Goal: Task Accomplishment & Management: Use online tool/utility

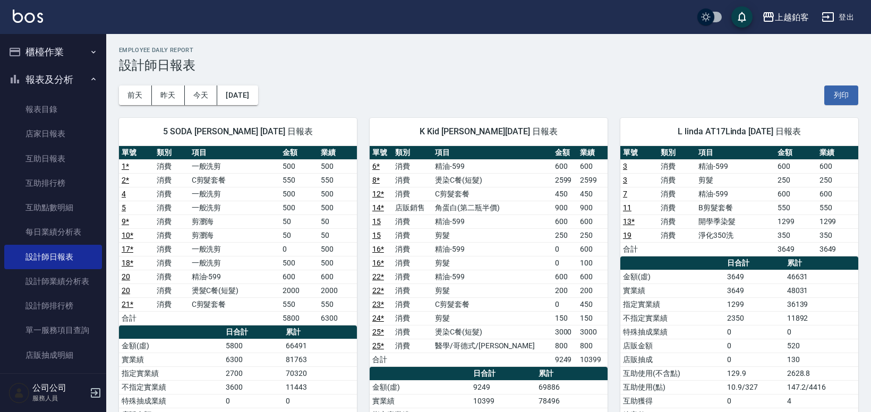
scroll to position [3, 0]
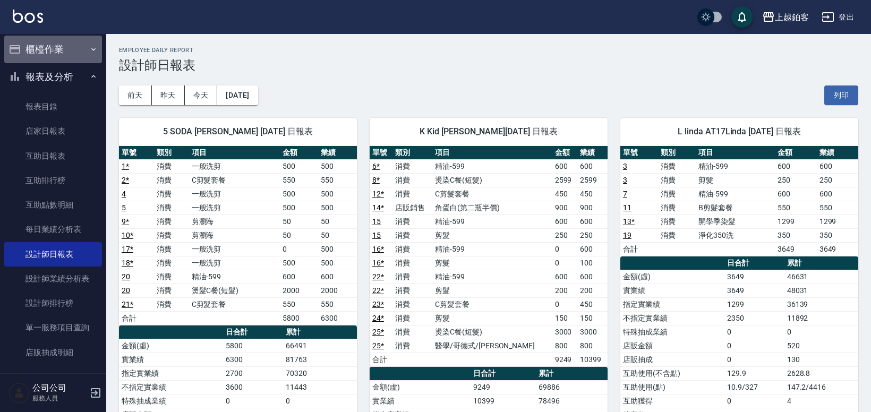
click at [67, 58] on button "櫃檯作業" at bounding box center [53, 50] width 98 height 28
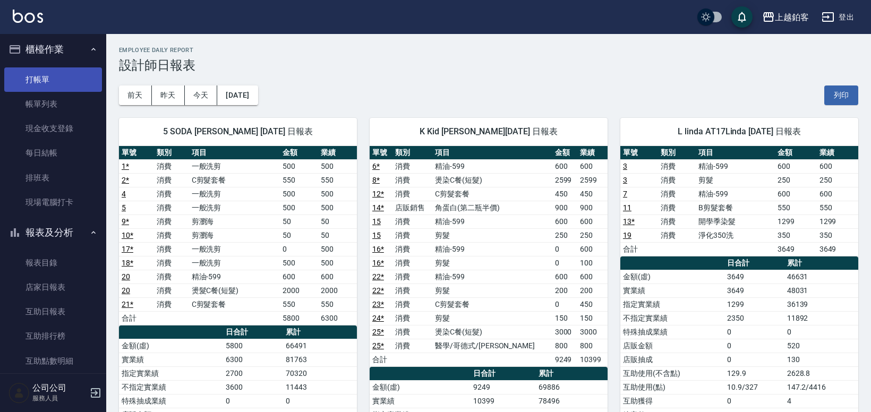
click at [64, 74] on link "打帳單" at bounding box center [53, 79] width 98 height 24
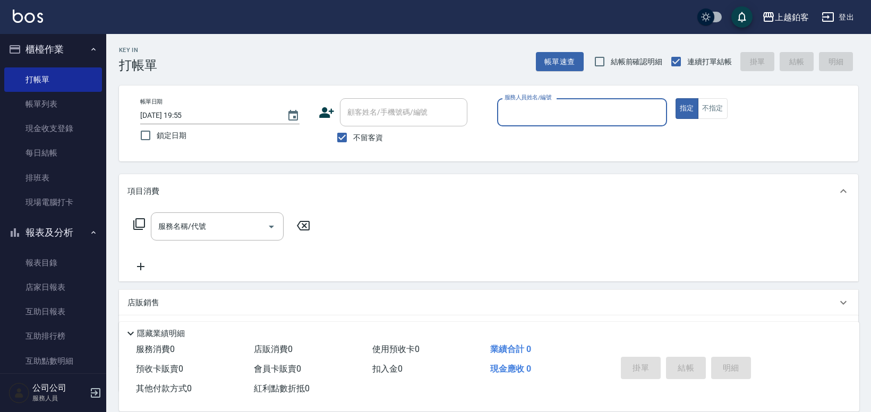
click at [163, 134] on span "鎖定日期" at bounding box center [172, 135] width 30 height 11
click at [157, 134] on input "鎖定日期" at bounding box center [145, 135] width 22 height 22
checkbox input "true"
click at [617, 113] on input "服務人員姓名/編號" at bounding box center [582, 112] width 160 height 19
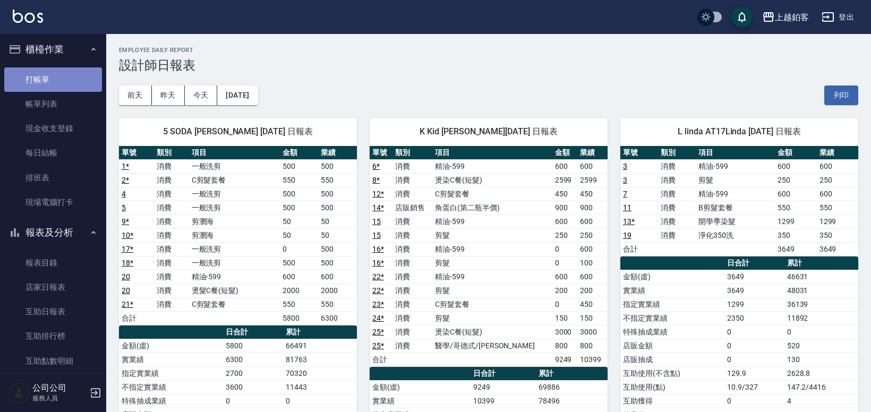
click at [56, 74] on link "打帳單" at bounding box center [53, 79] width 98 height 24
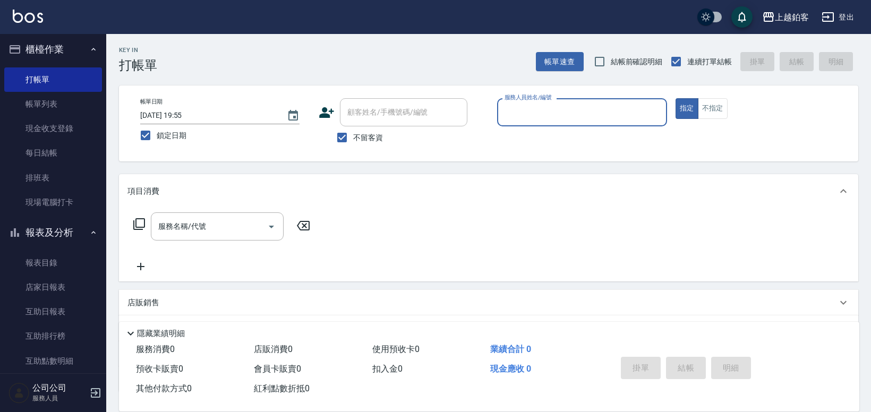
type input "ㄠ"
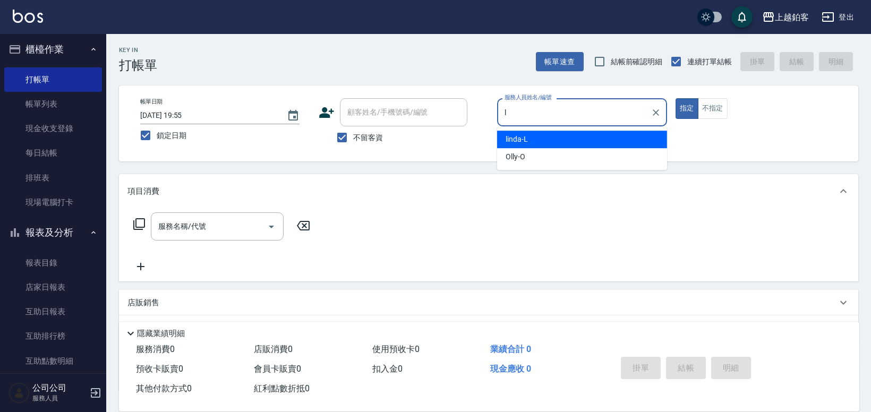
type input "linda-L"
type button "true"
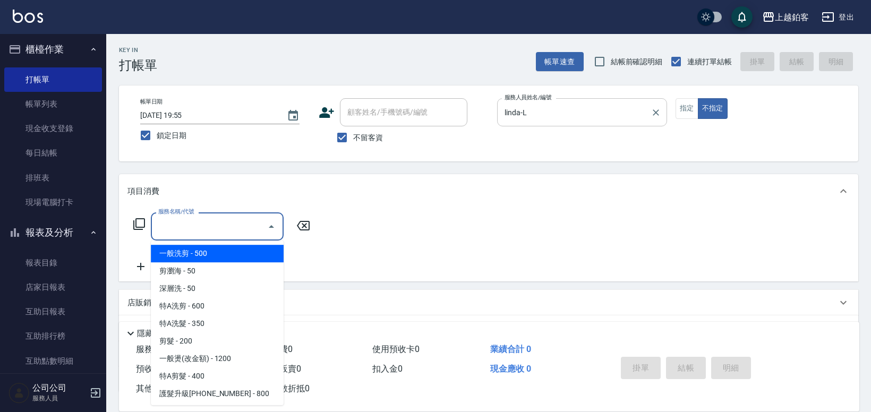
type input "一般洗剪(5)"
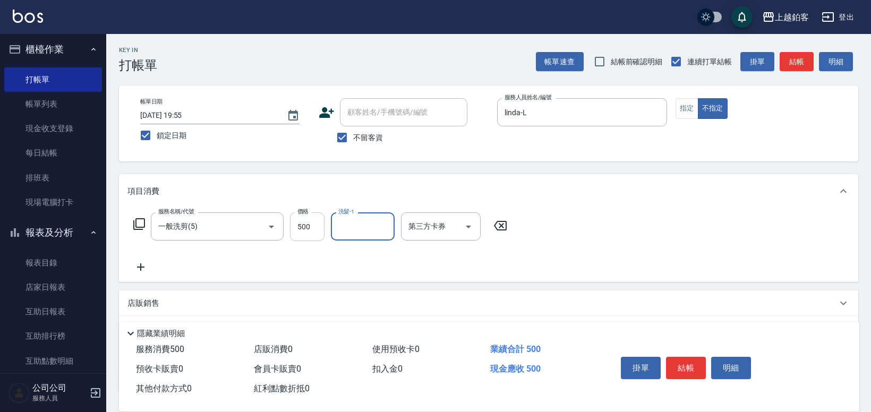
click at [313, 227] on input "500" at bounding box center [307, 226] width 35 height 29
type input "299"
type input "芯如-50"
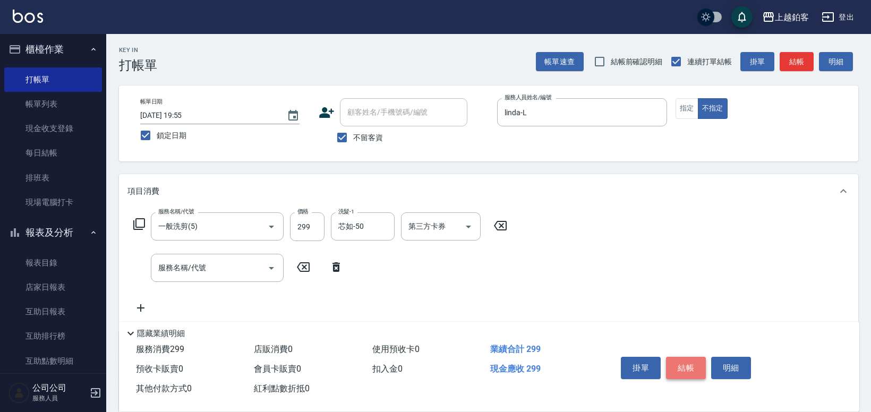
click at [694, 367] on button "結帳" at bounding box center [686, 368] width 40 height 22
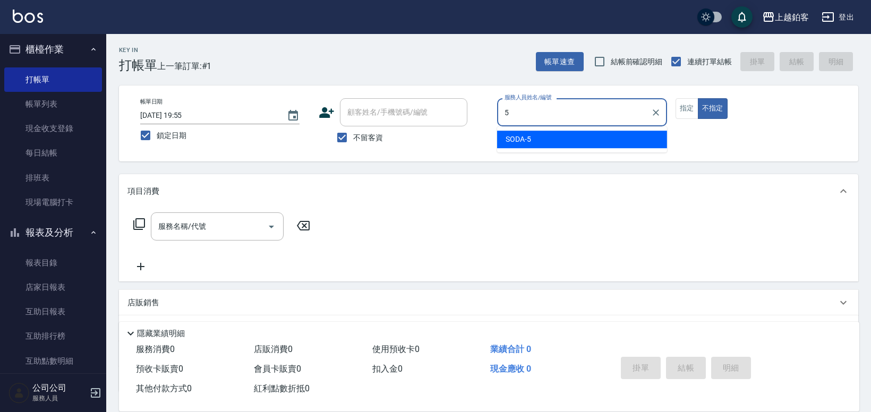
type input "SODA-5"
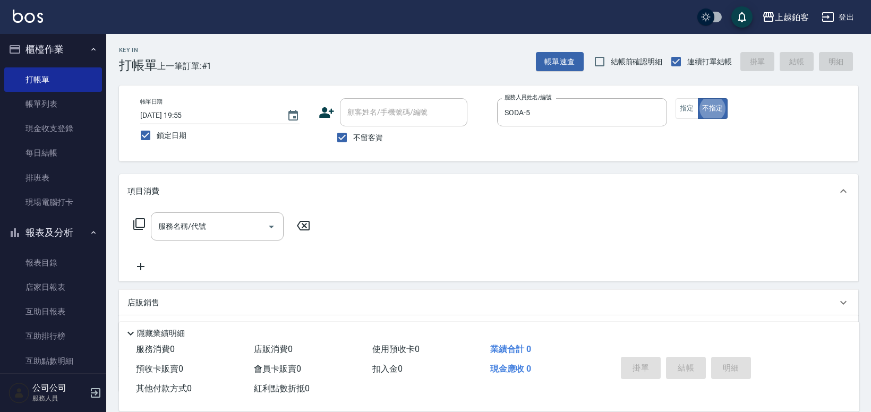
type button "false"
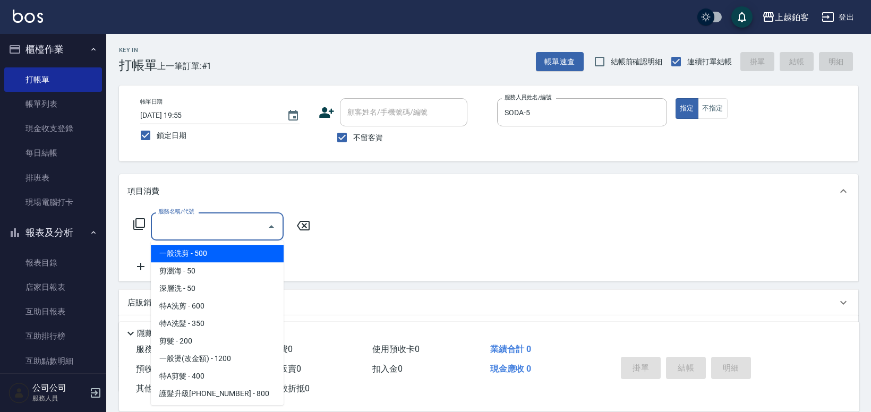
type input "一般洗剪(5)"
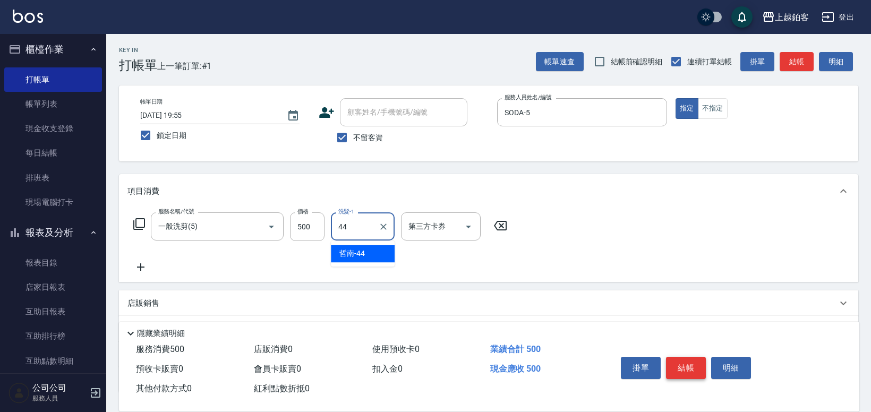
type input "哲南-44"
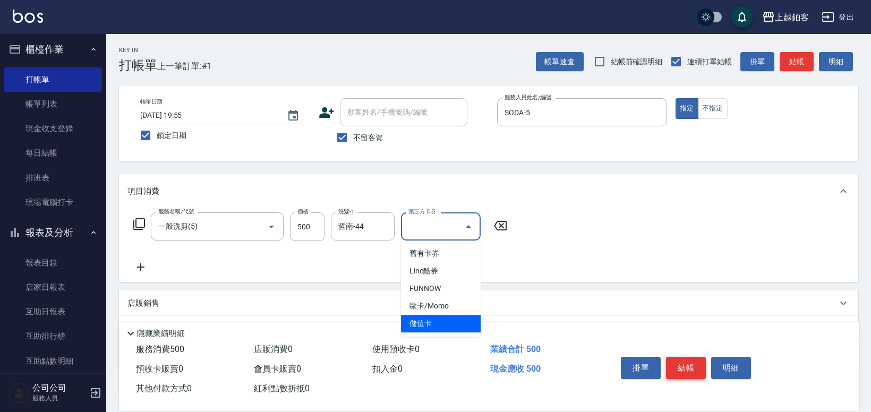
type input "儲值卡"
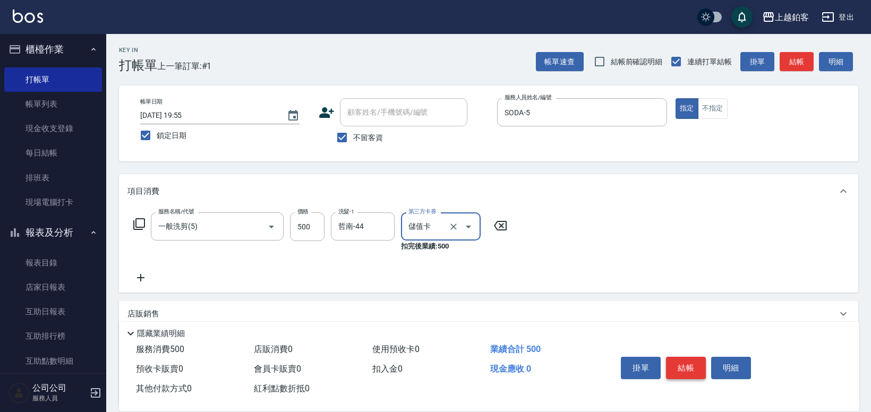
click at [695, 365] on button "結帳" at bounding box center [686, 368] width 40 height 22
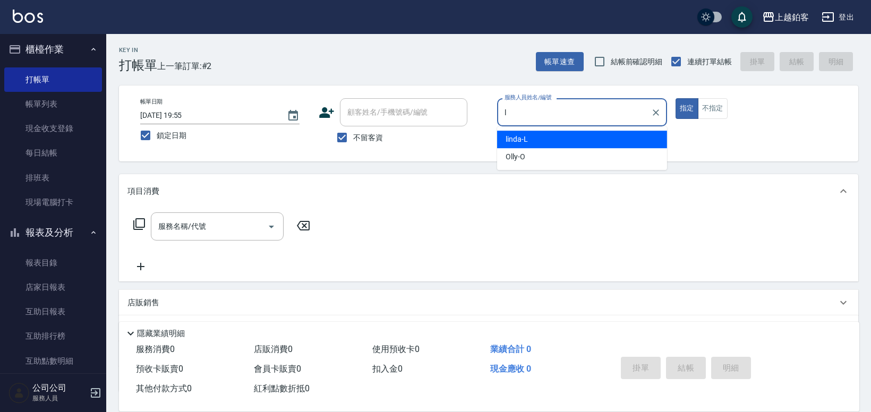
type input "linda-L"
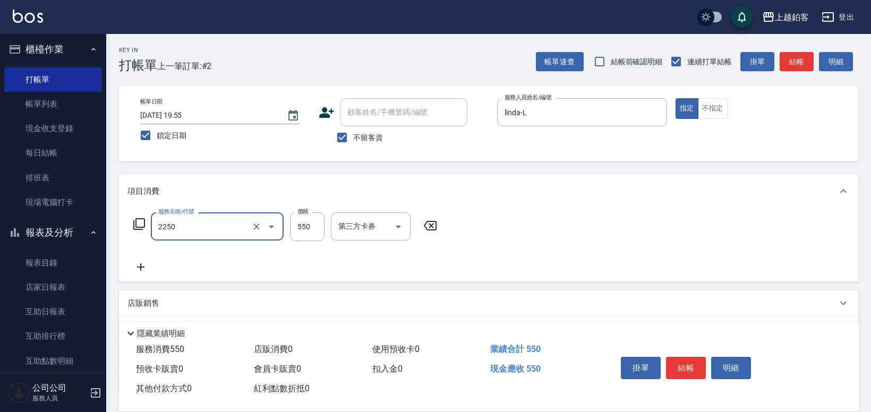
type input "B剪髮套餐(2250)"
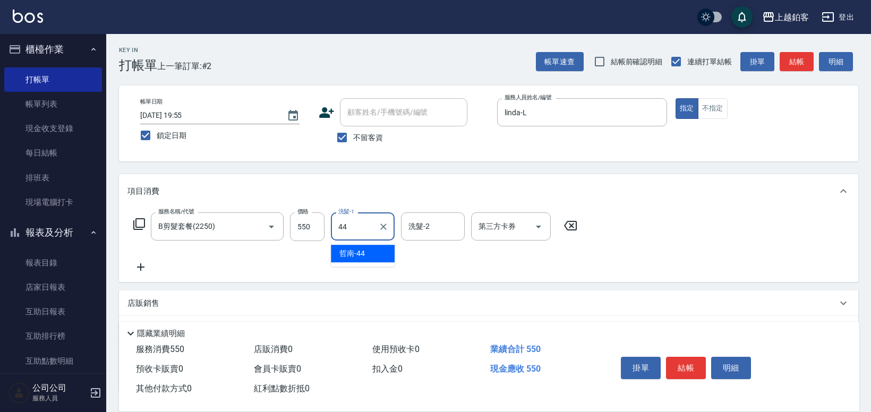
type input "哲南-44"
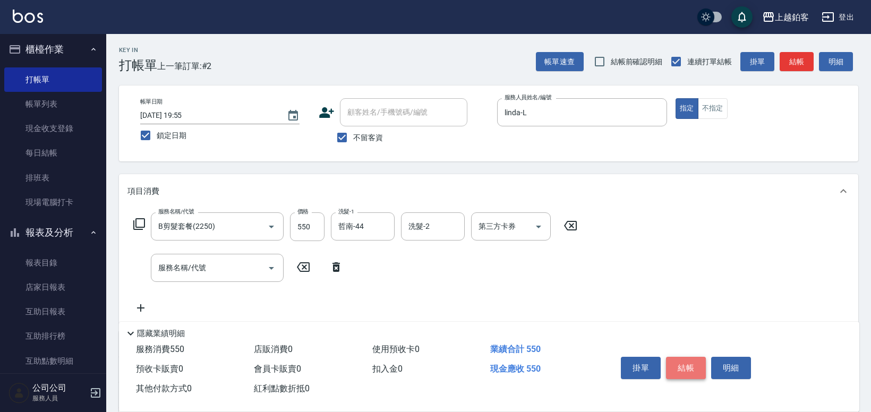
click at [692, 370] on button "結帳" at bounding box center [686, 368] width 40 height 22
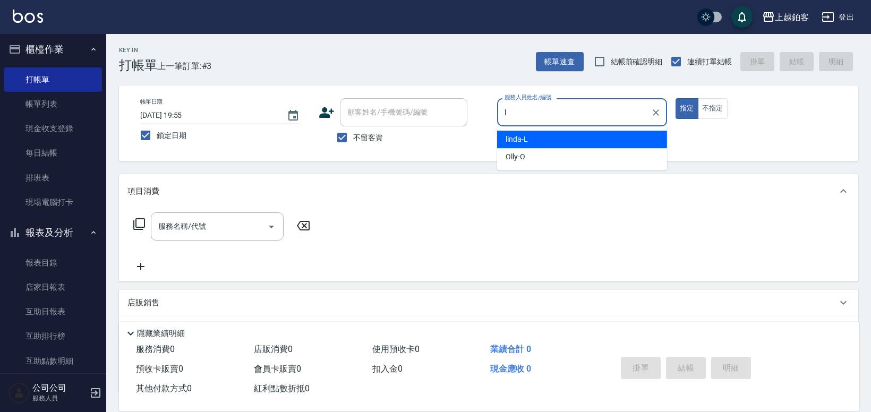
type input "linda-L"
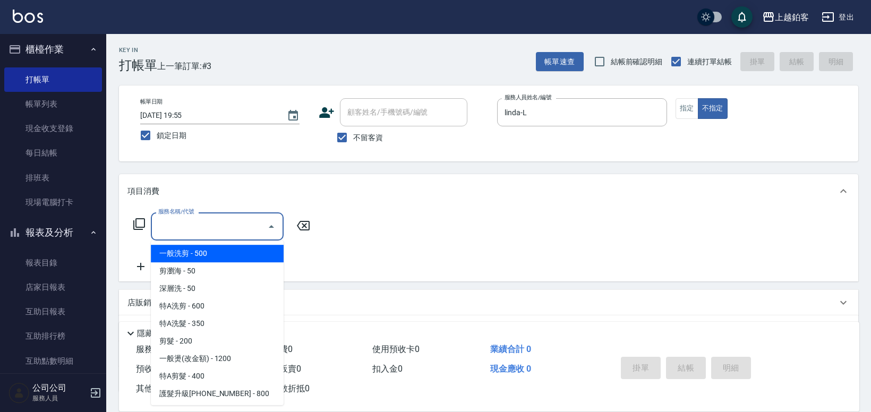
type input "一般洗剪(5)"
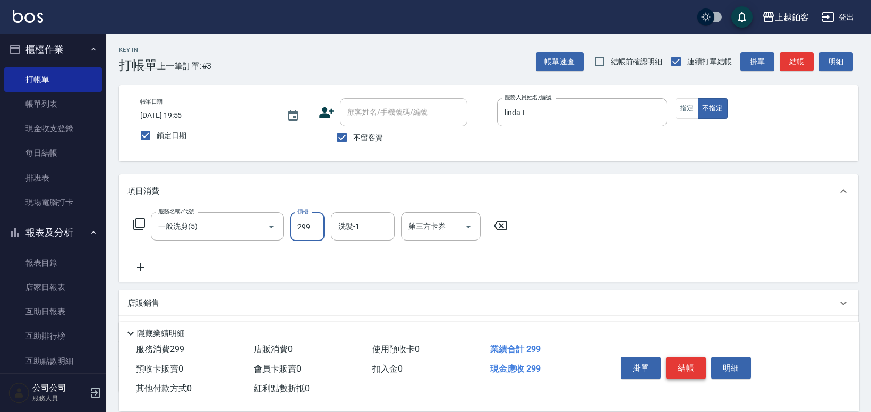
type input "299"
type input "哲南-44"
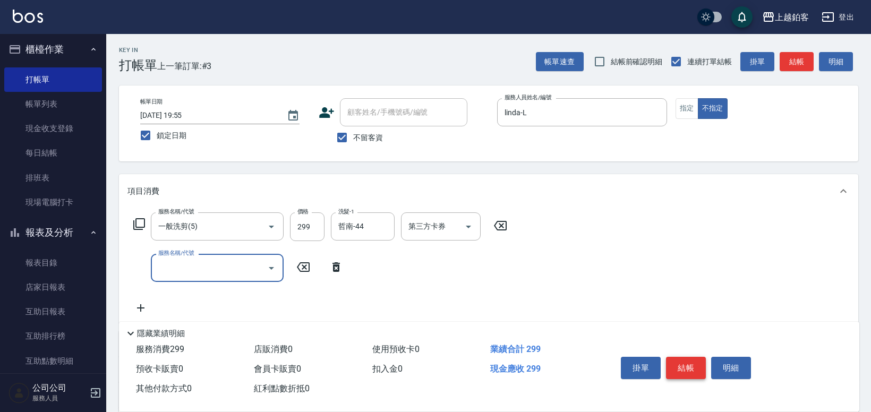
click at [688, 370] on button "結帳" at bounding box center [686, 368] width 40 height 22
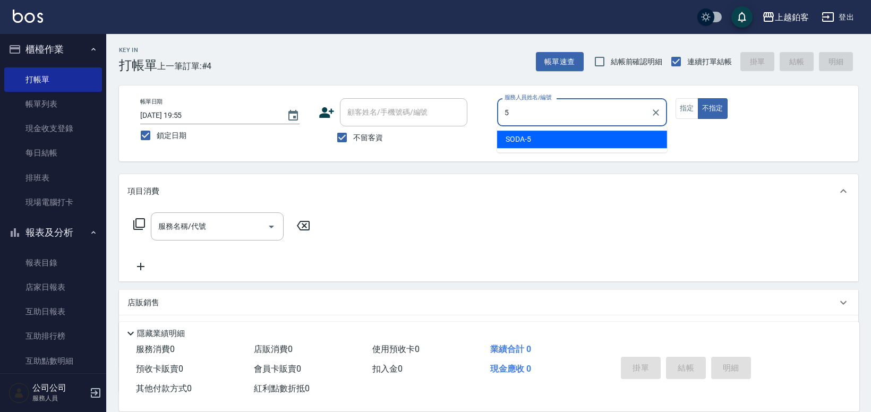
type input "SODA-5"
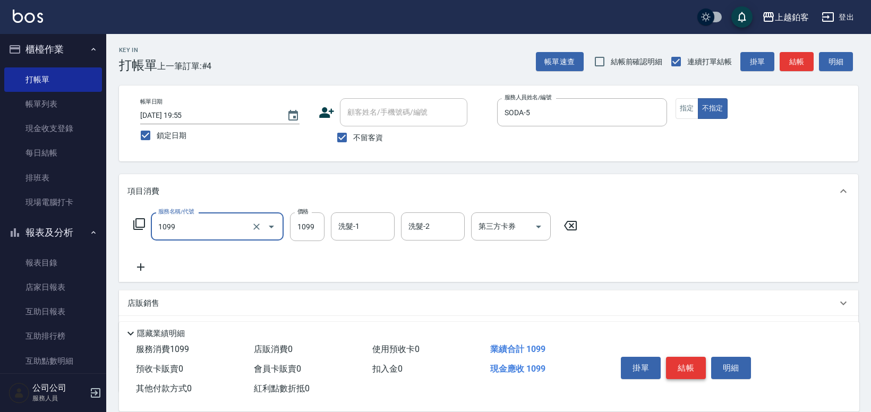
type input "精油洗剪餐(1099)"
type input "850"
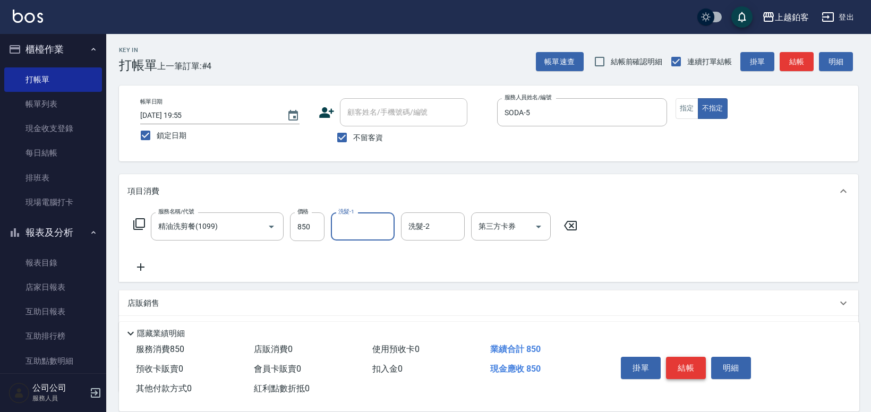
type input "4"
type input "芯如-50"
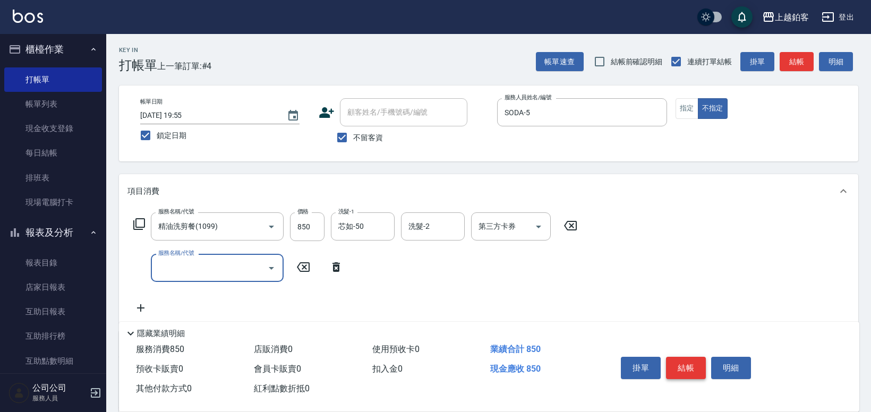
click at [688, 369] on button "結帳" at bounding box center [686, 368] width 40 height 22
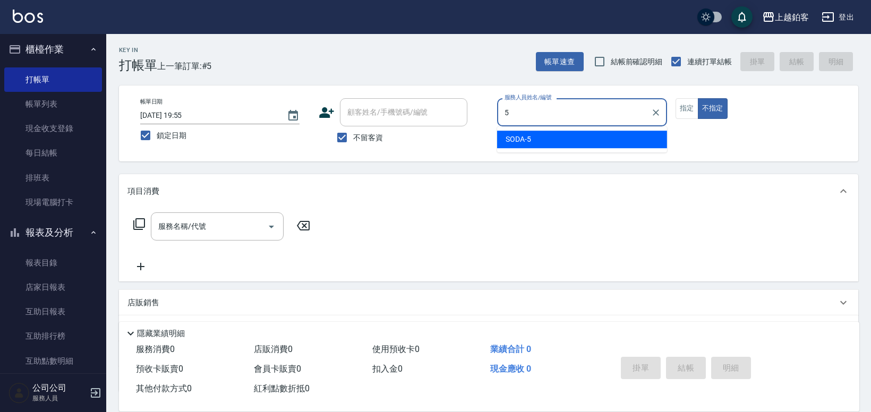
type input "SODA-5"
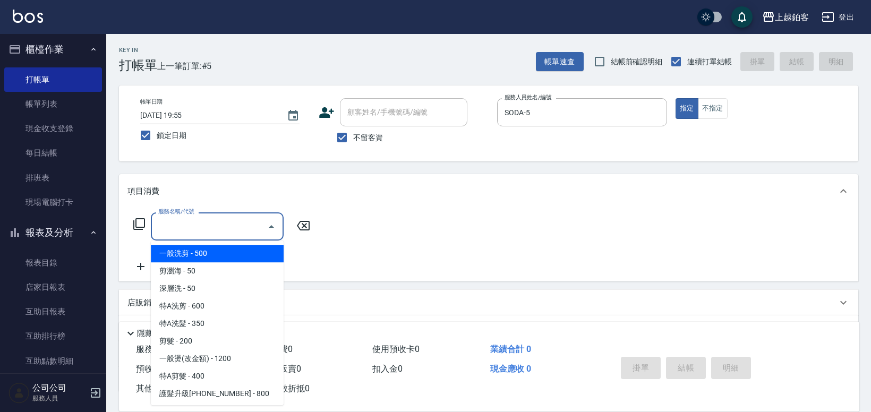
type input "一般洗剪(5)"
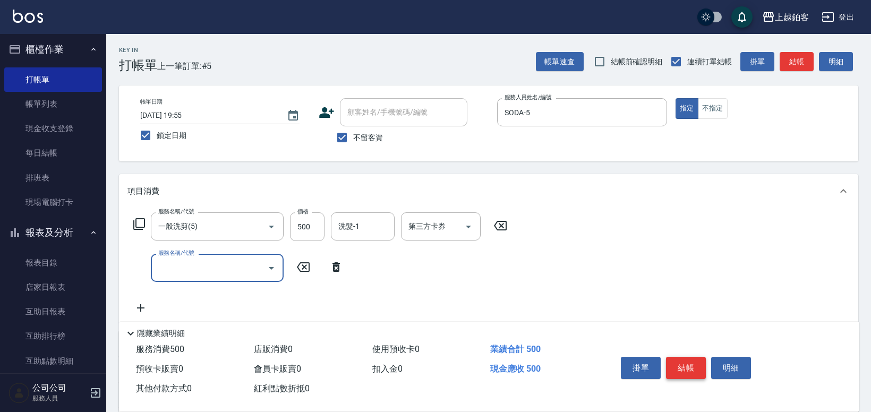
click at [690, 369] on button "結帳" at bounding box center [686, 368] width 40 height 22
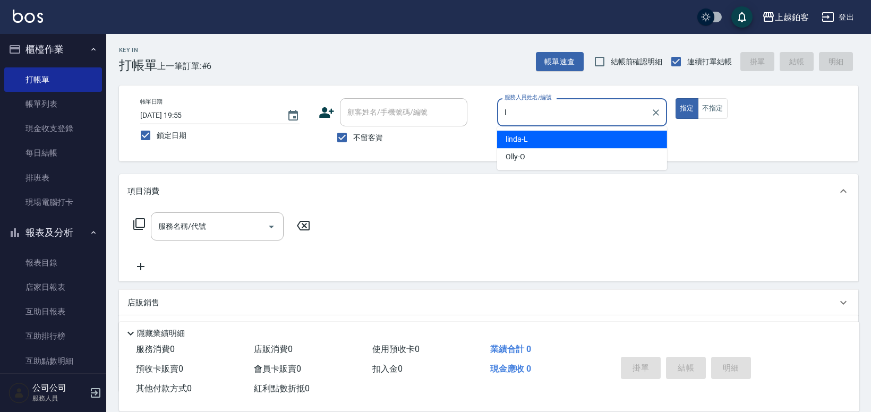
type input "linda-L"
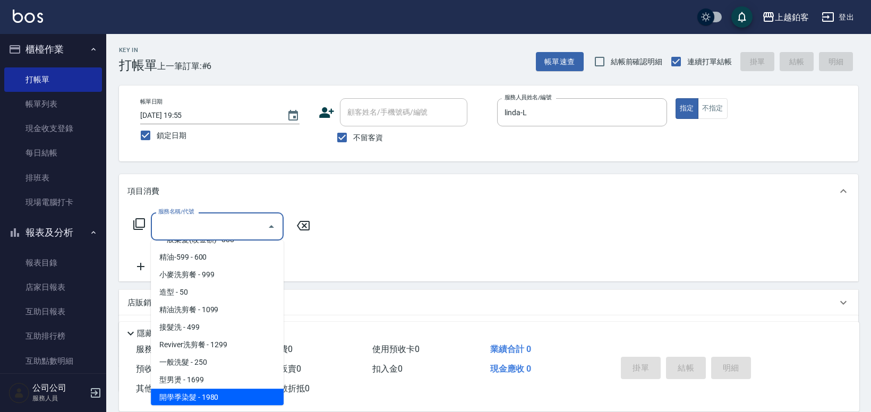
scroll to position [277, 0]
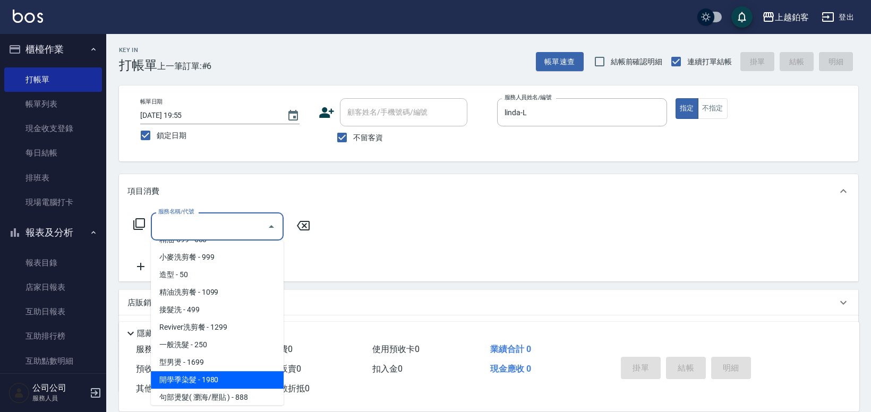
type input "開學季染髮(1980)"
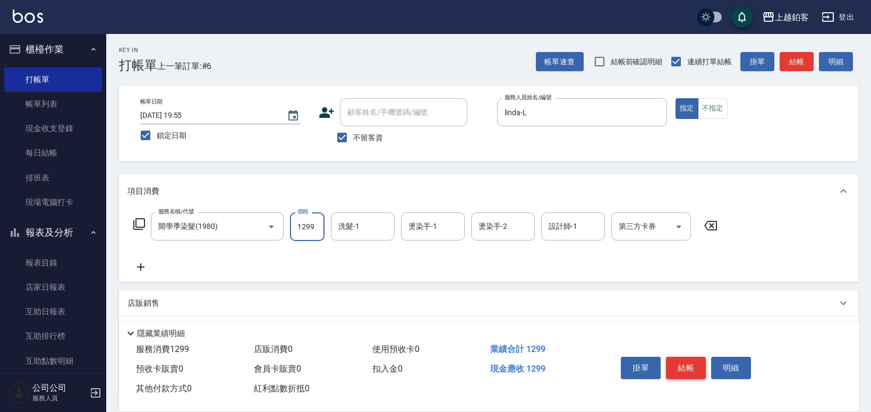
type input "1299"
type input "芯如-50"
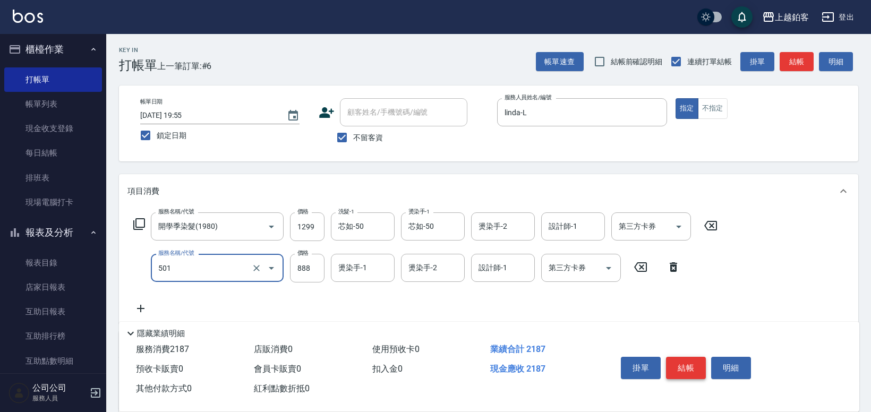
type input "一般染髮(改金額)(501)"
type input "800"
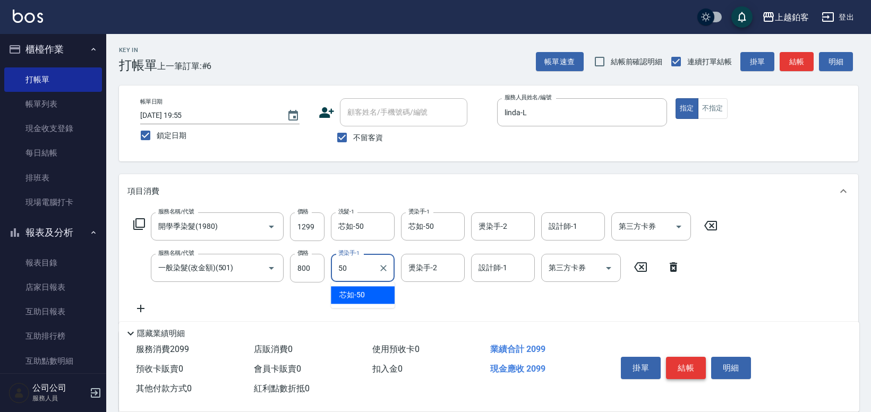
type input "芯如-50"
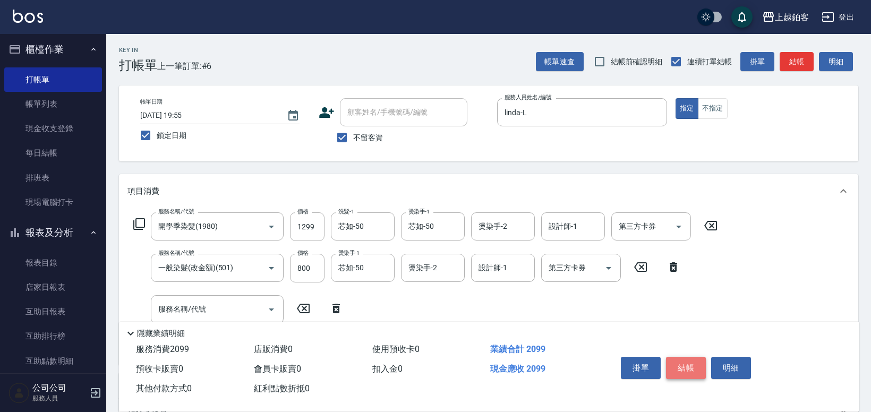
click at [698, 368] on button "結帳" at bounding box center [686, 368] width 40 height 22
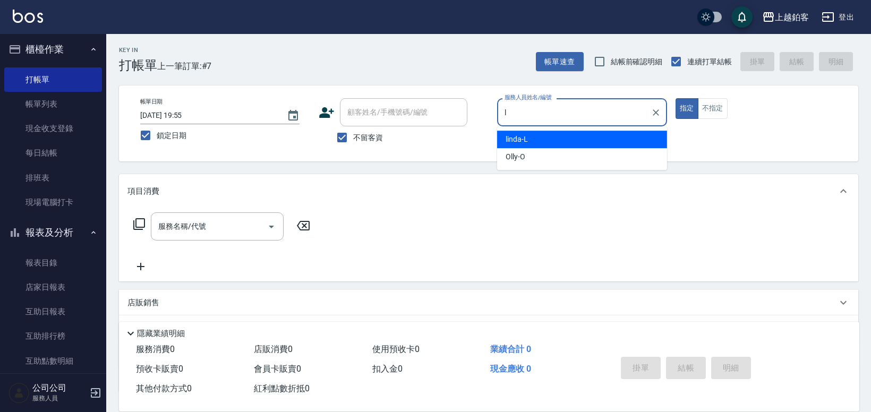
type input "linda-L"
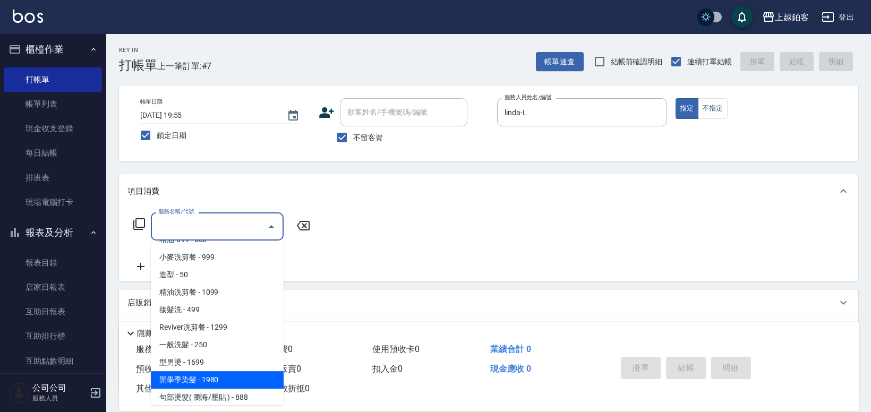
type input "開學季染髮(1980)"
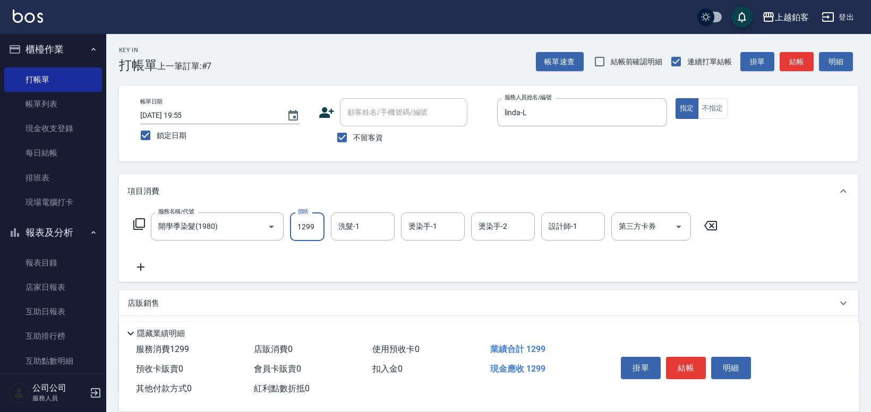
type input "1299"
type input "芯如-50"
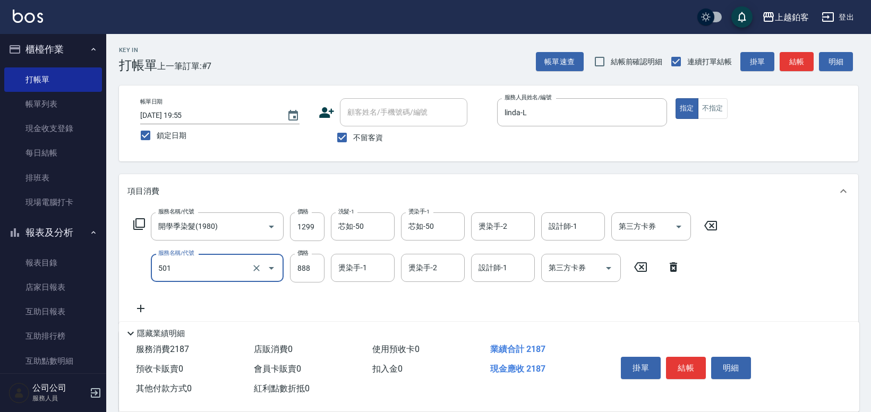
type input "一般染髮(改金額)(501)"
type input "800"
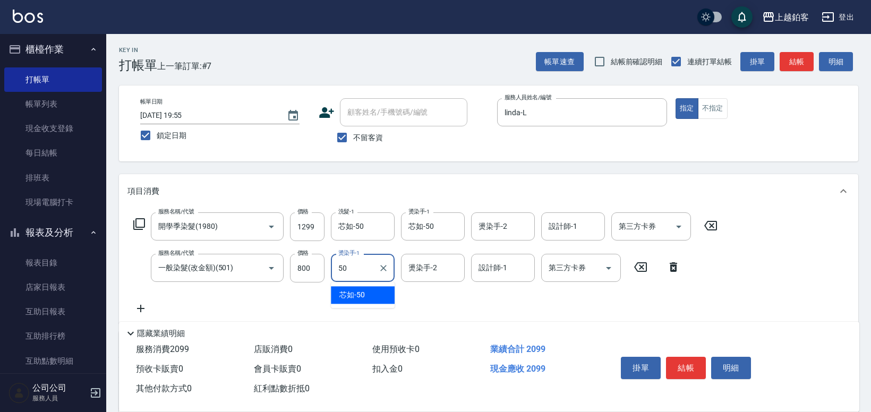
type input "芯如-50"
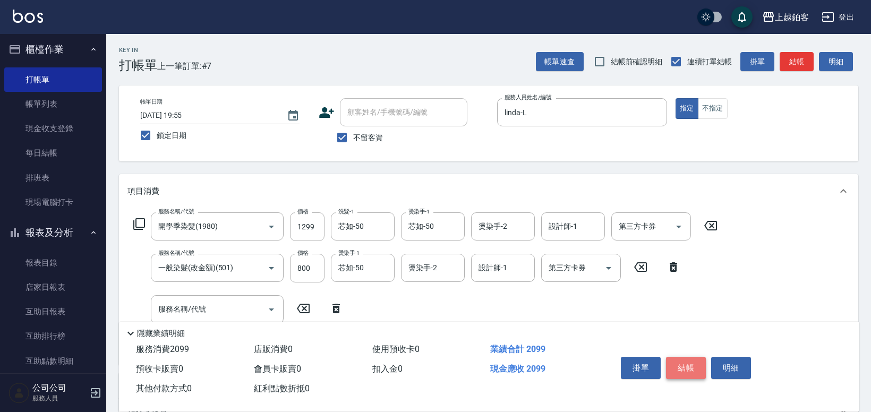
click at [698, 369] on button "結帳" at bounding box center [686, 368] width 40 height 22
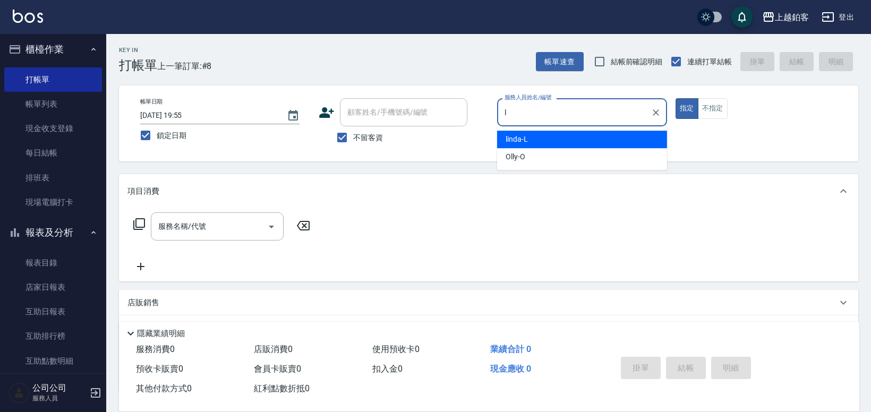
type input "linda-L"
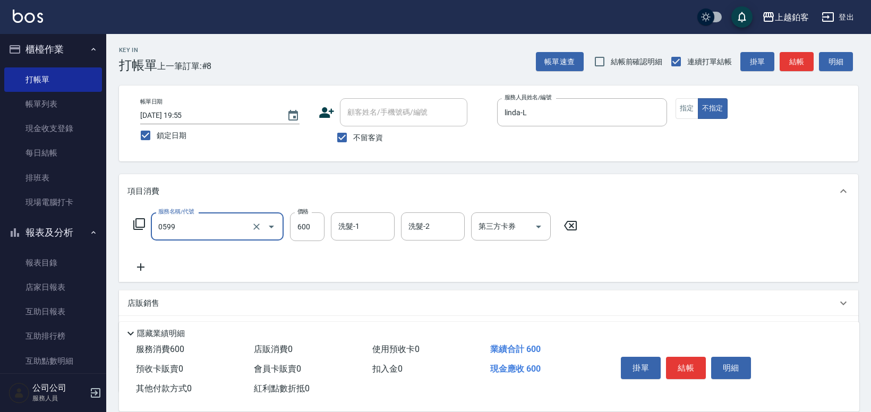
type input "精油-599(0599)"
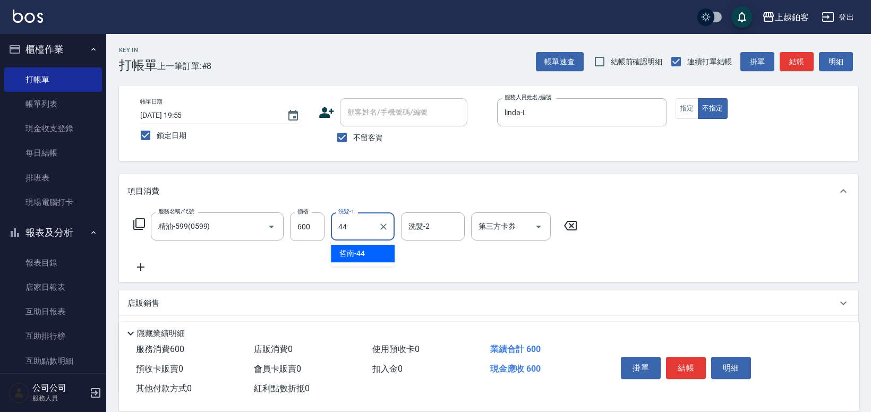
type input "哲南-44"
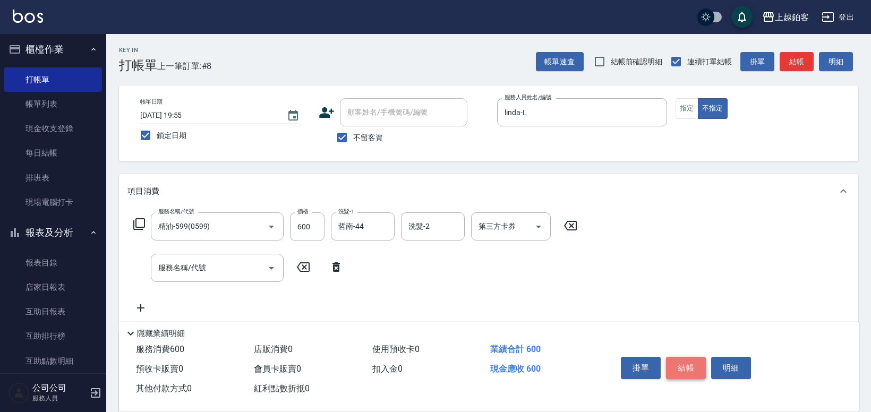
click at [693, 360] on button "結帳" at bounding box center [686, 368] width 40 height 22
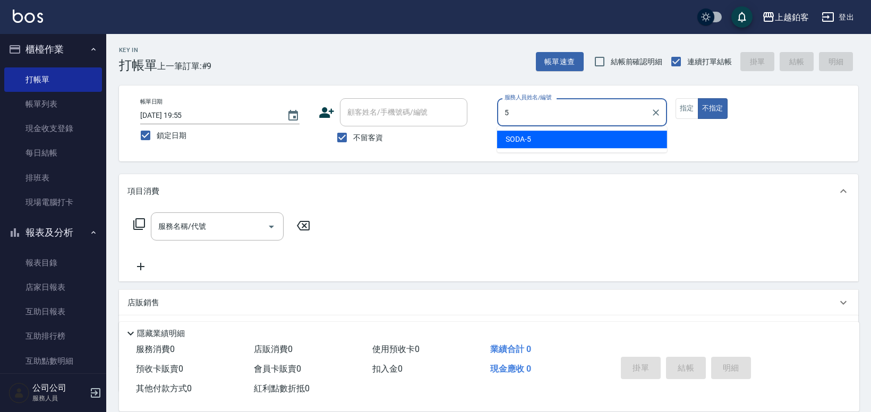
type input "SODA-5"
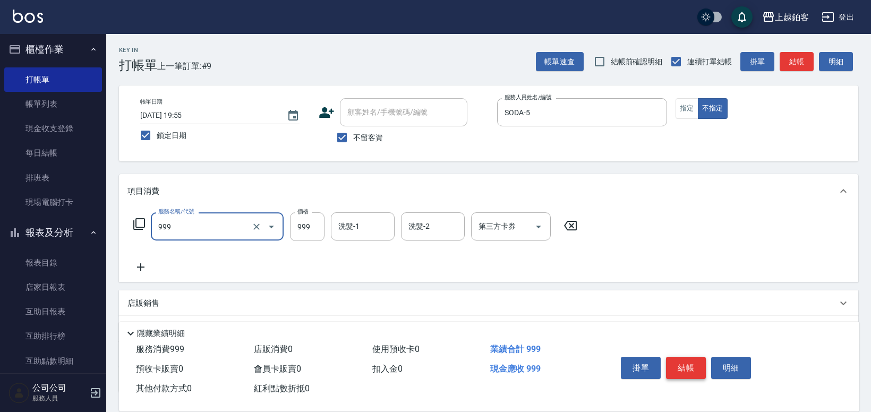
type input "小麥洗剪餐(999)"
type input "750"
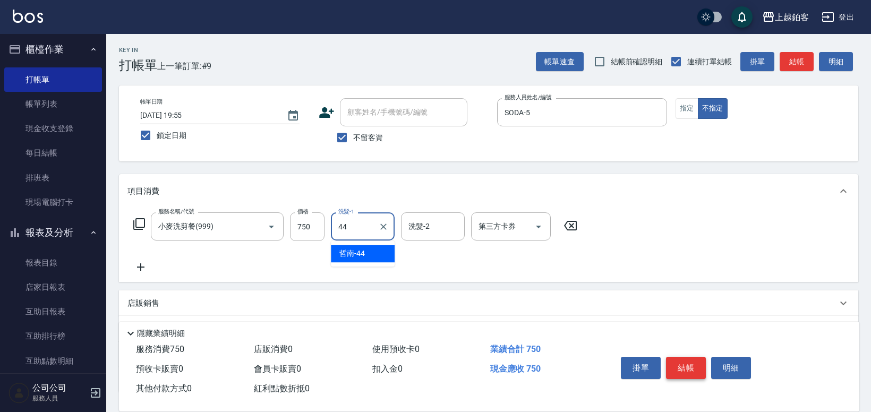
type input "哲南-44"
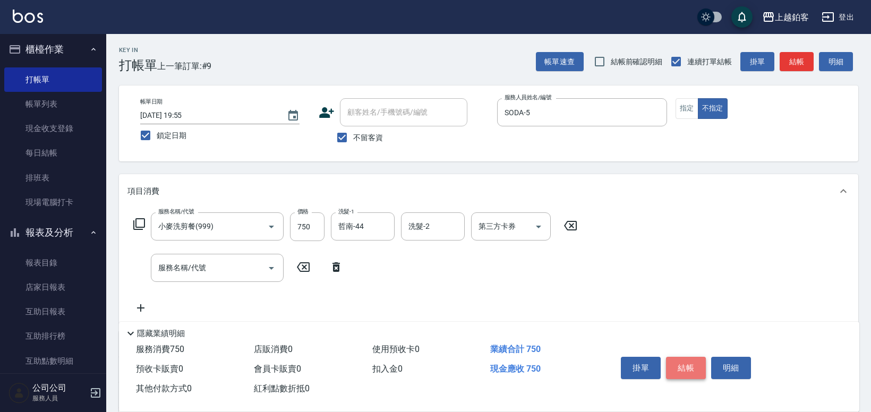
click at [691, 366] on button "結帳" at bounding box center [686, 368] width 40 height 22
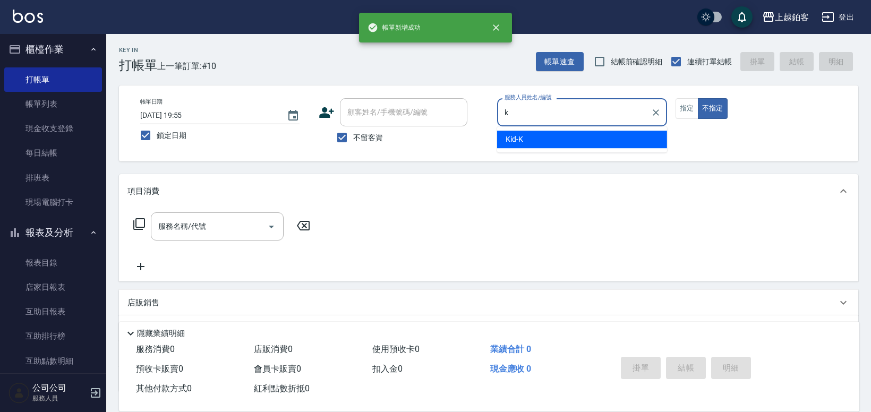
type input "Kid-K"
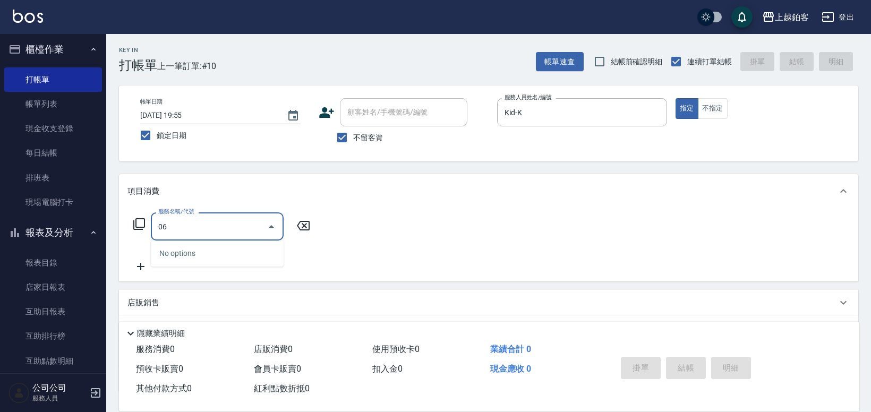
type input "0"
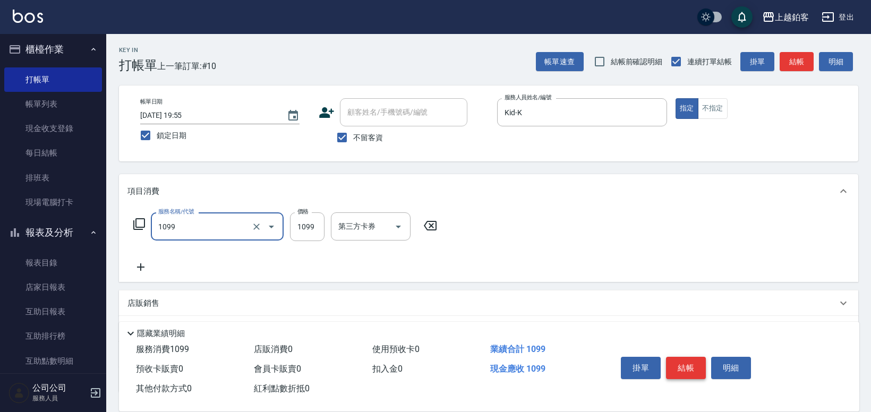
type input "精油洗剪餐(1099)"
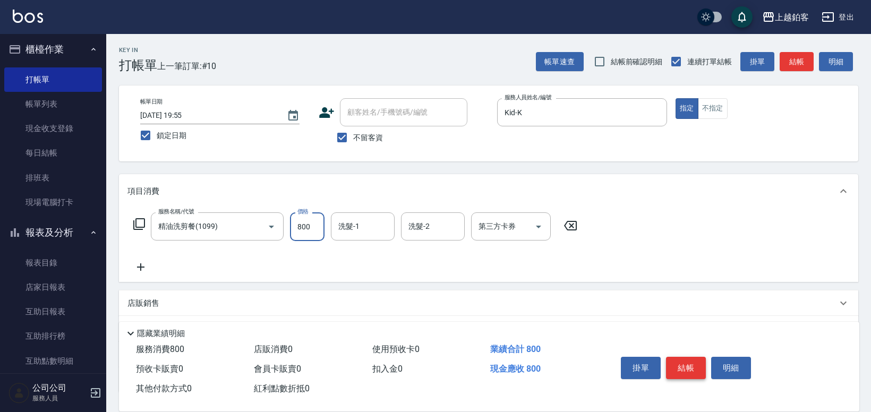
type input "800"
type input "哲南-44"
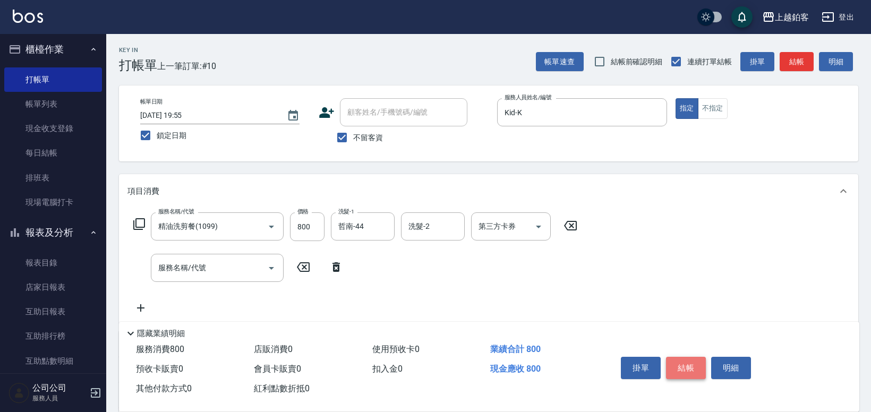
click at [688, 367] on button "結帳" at bounding box center [686, 368] width 40 height 22
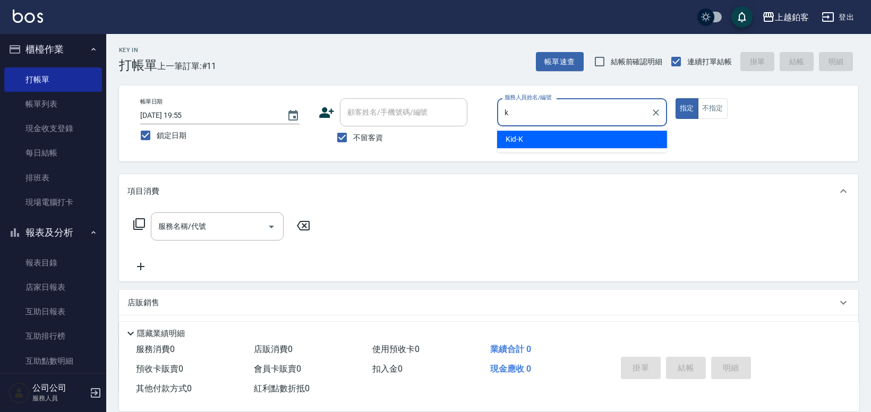
type input "Kid-K"
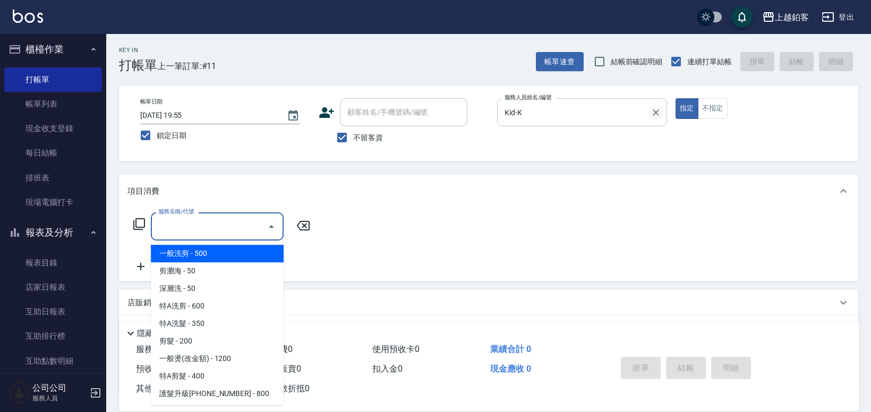
click at [657, 105] on button "Clear" at bounding box center [656, 112] width 15 height 15
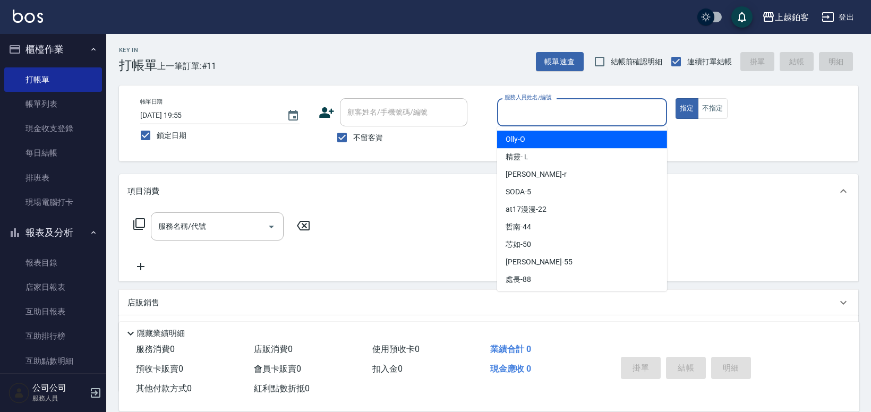
click at [598, 116] on input "服務人員姓名/編號" at bounding box center [582, 112] width 160 height 19
type input "SODA-5"
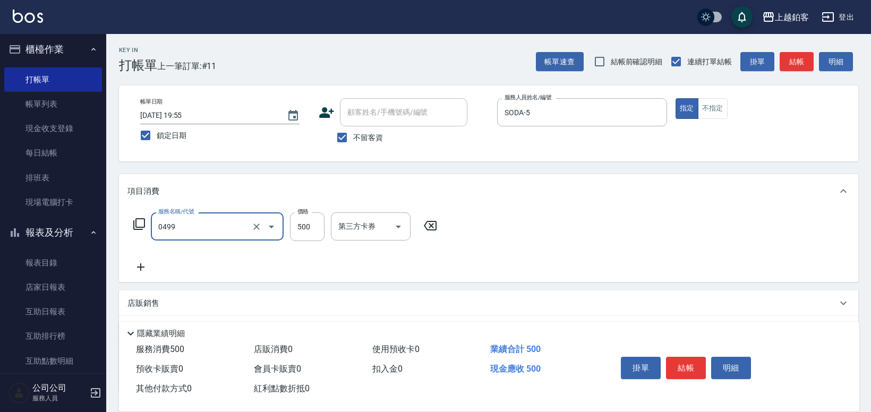
type input "去角質-499(0499)"
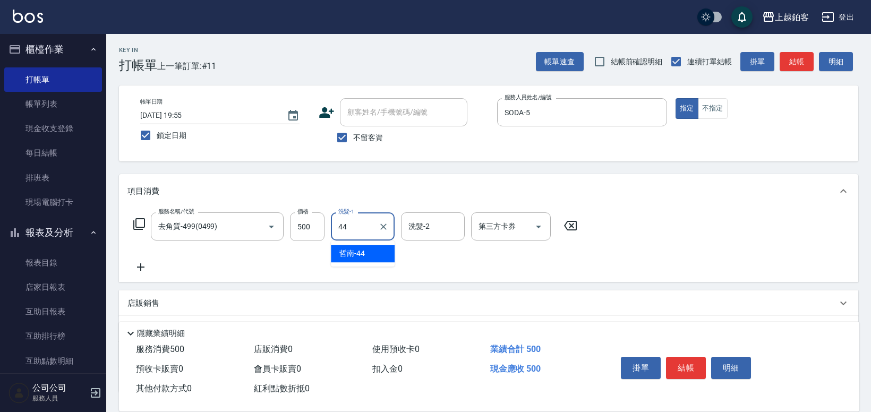
type input "哲南-44"
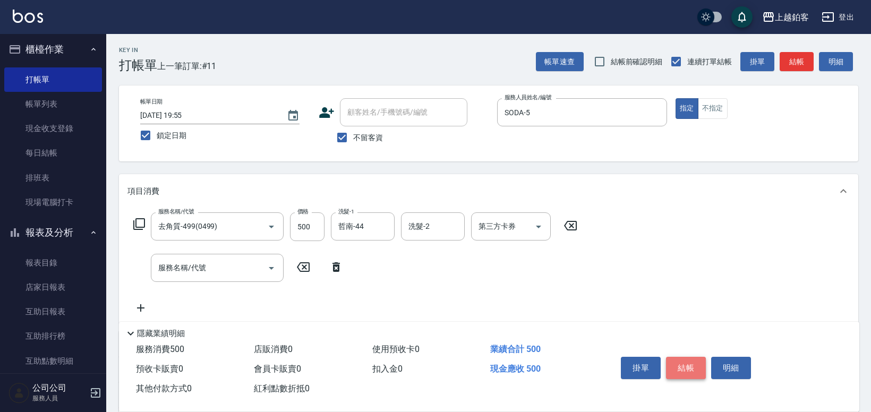
click at [670, 361] on button "結帳" at bounding box center [686, 368] width 40 height 22
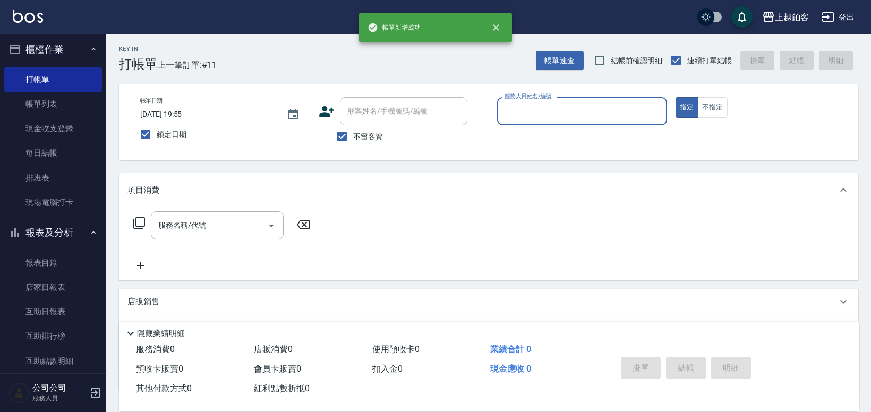
scroll to position [6, 0]
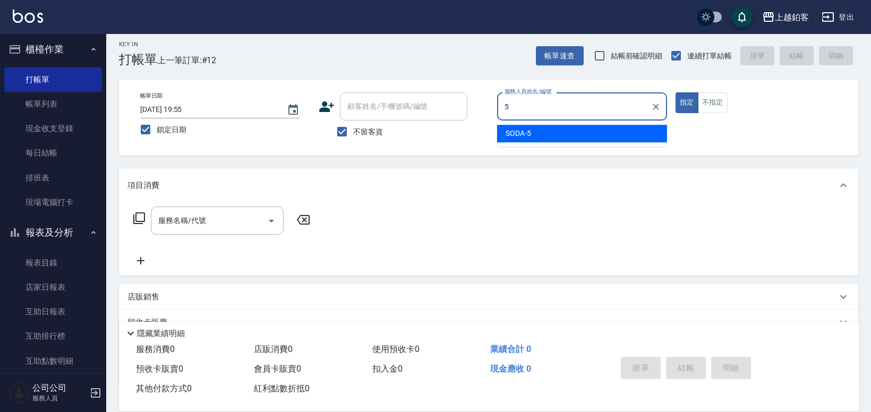
type input "SODA-5"
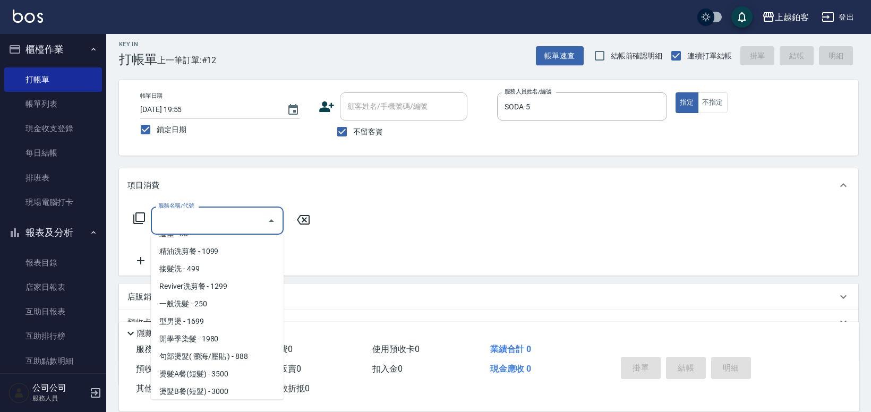
scroll to position [329, 0]
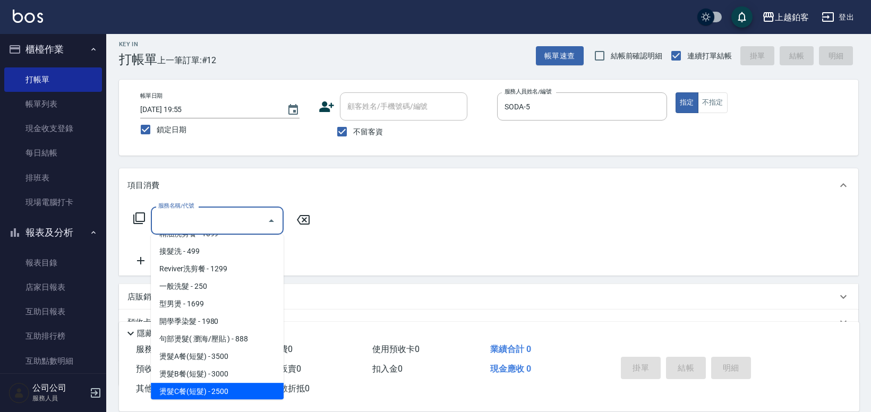
type input "燙髮C餐(短髮)(2203)"
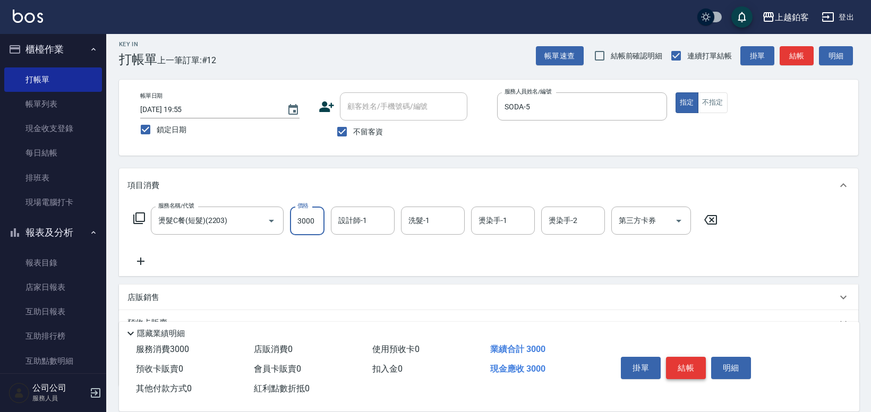
type input "3000"
type input "哲南-44"
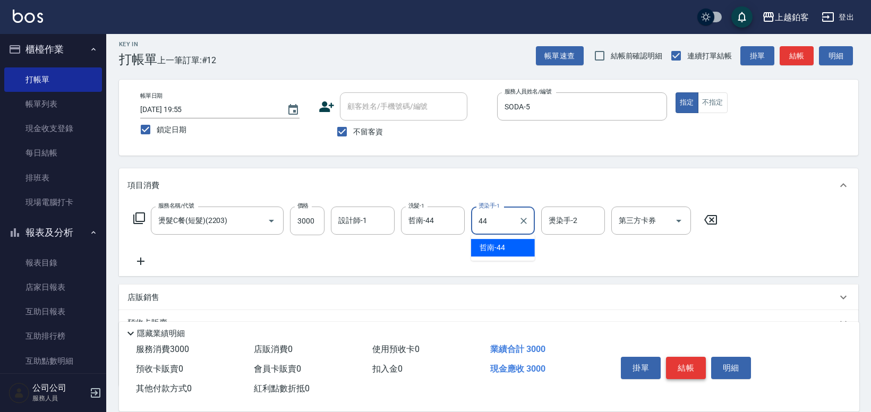
type input "哲南-44"
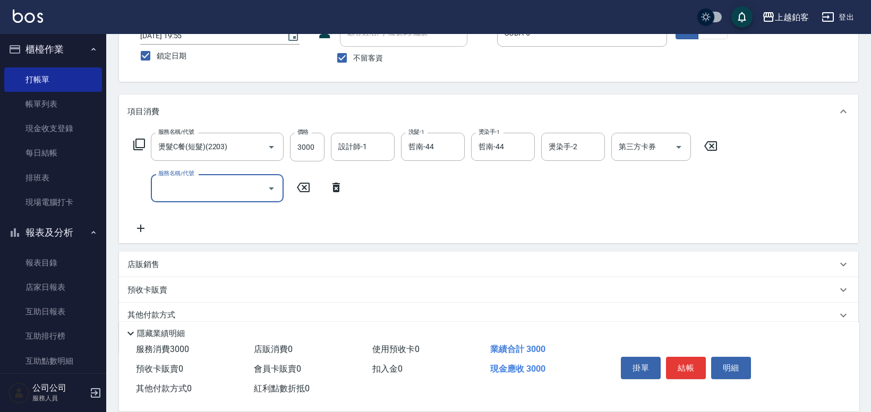
scroll to position [80, 0]
click at [293, 258] on div "店販銷售" at bounding box center [488, 264] width 739 height 25
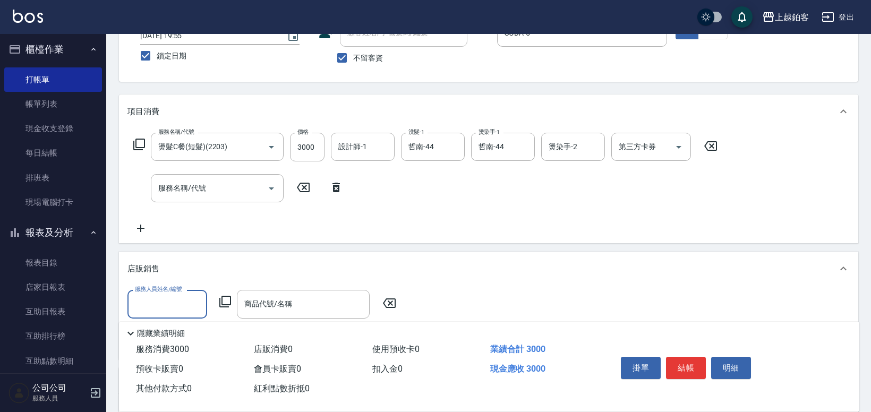
scroll to position [0, 0]
type input "SODA-5"
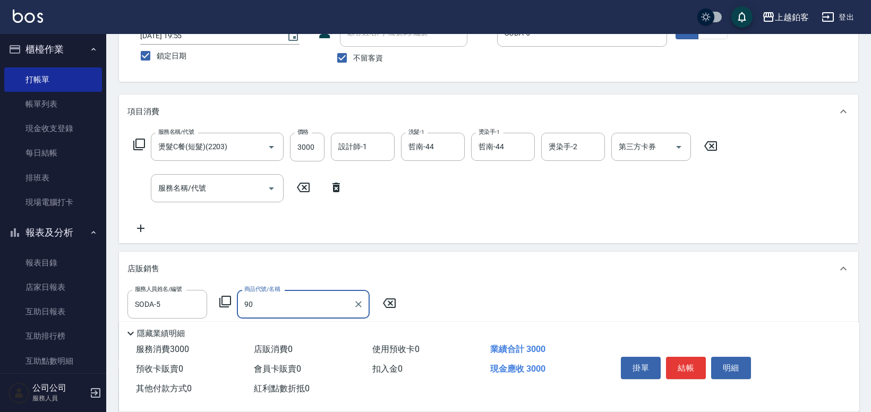
type input "9"
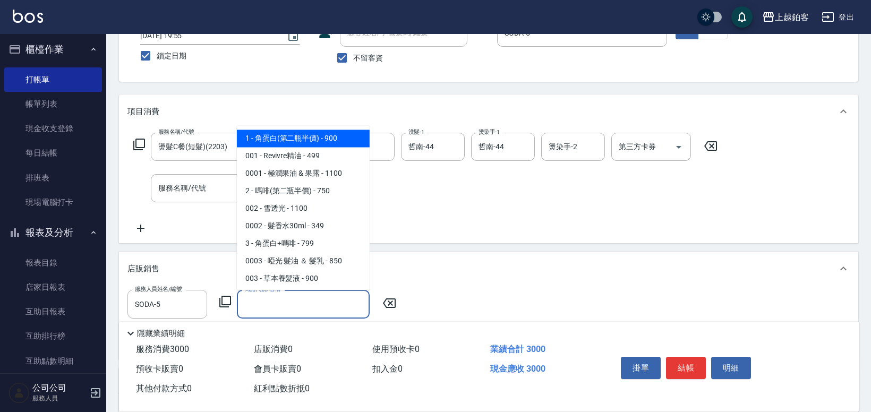
type input "角蛋白(第二瓶半價)"
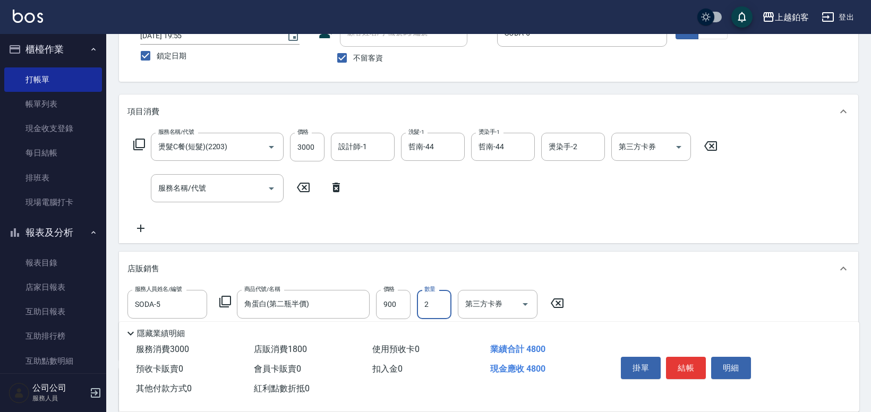
type input "2"
click at [675, 363] on button "結帳" at bounding box center [686, 368] width 40 height 22
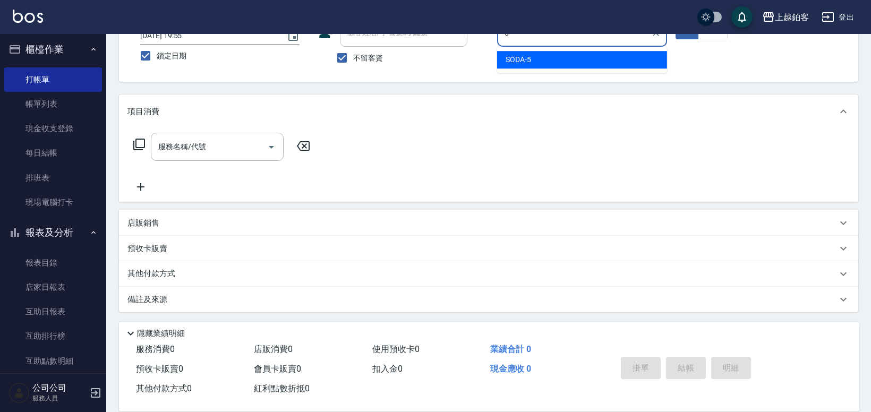
type input "SODA-5"
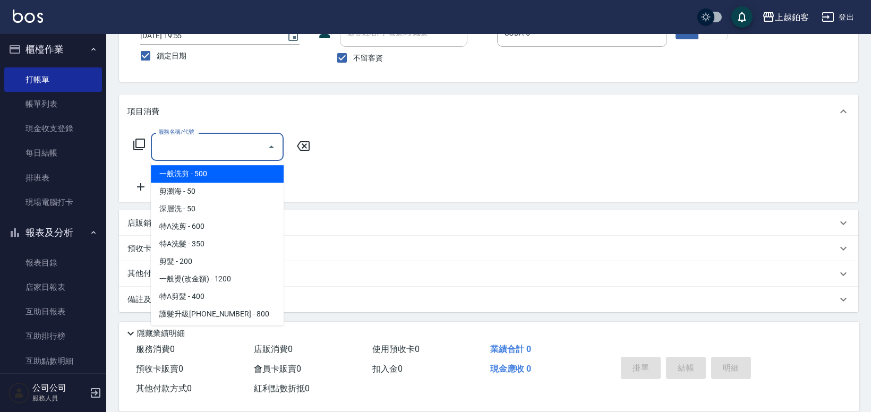
type input "一般洗剪(5)"
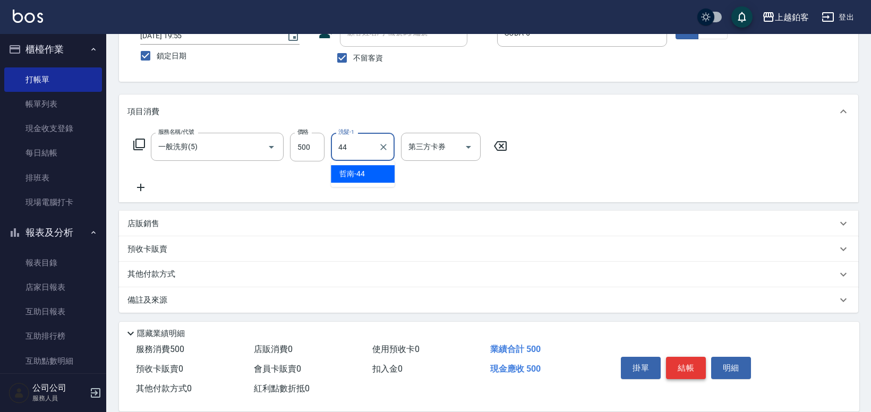
type input "哲南-44"
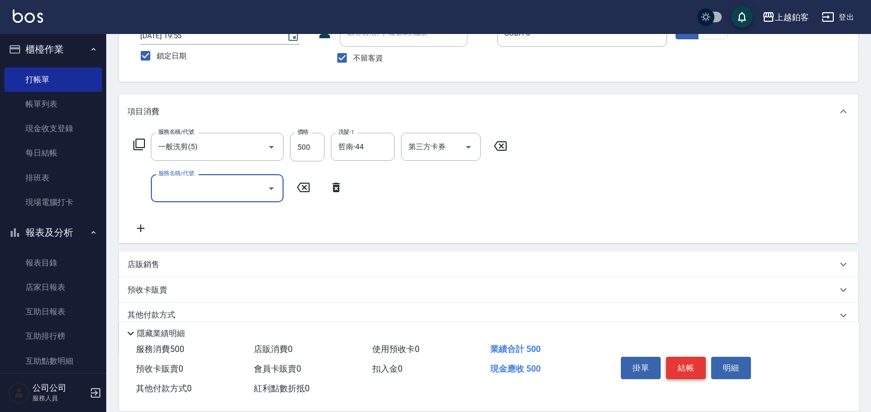
click at [687, 361] on button "結帳" at bounding box center [686, 368] width 40 height 22
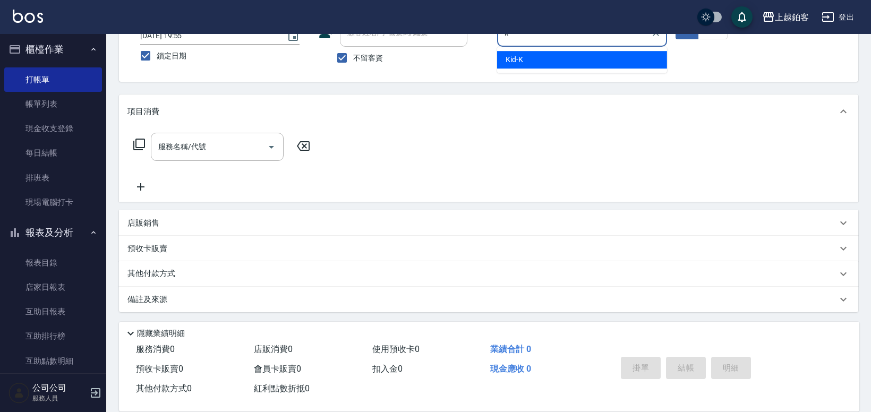
type input "Kid-K"
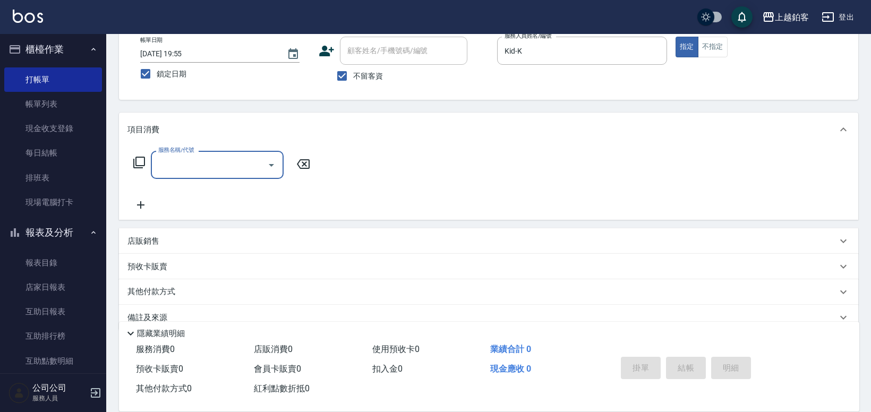
scroll to position [53, 0]
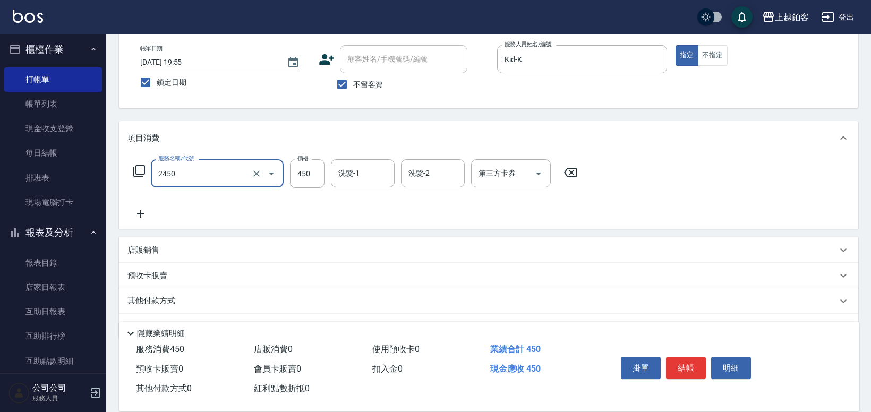
type input "C剪髮套餐(2450)"
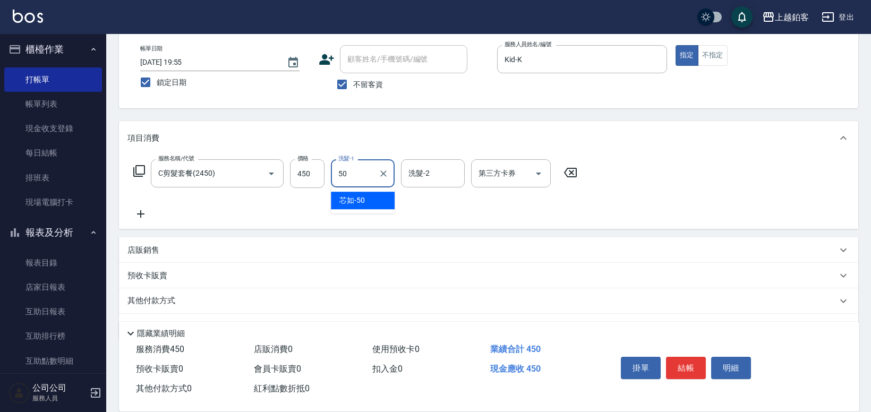
type input "芯如-50"
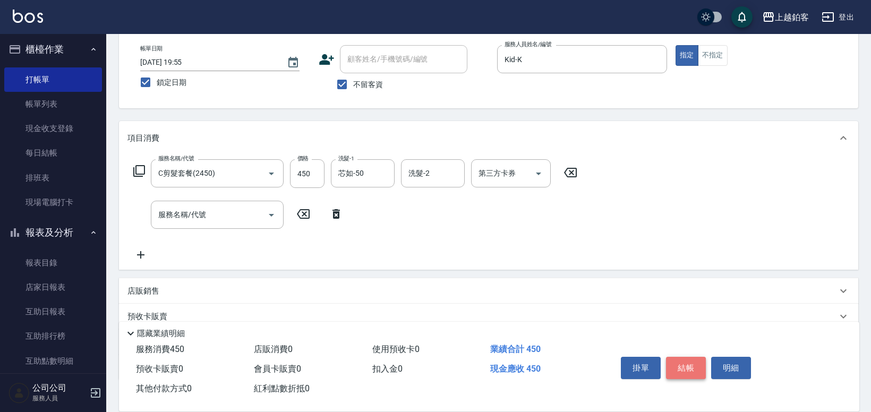
click at [674, 362] on button "結帳" at bounding box center [686, 368] width 40 height 22
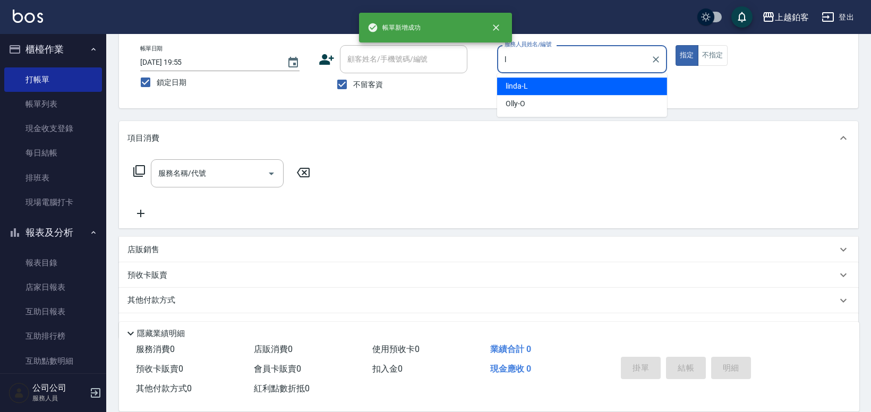
type input "linda-L"
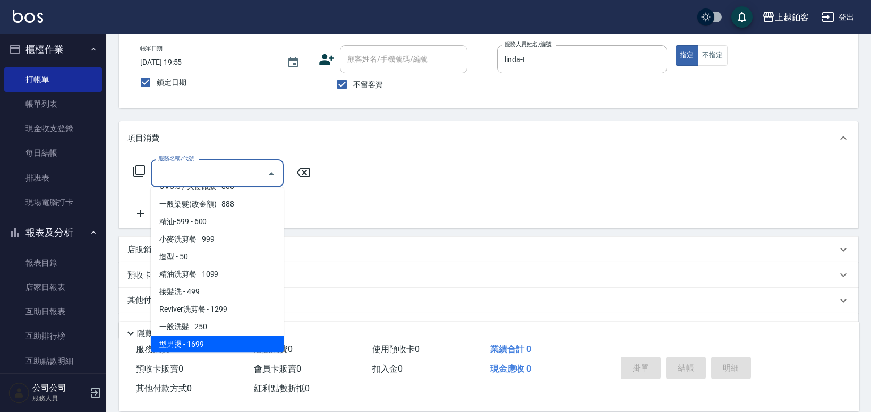
scroll to position [259, 0]
type input "開學季染髮(1980)"
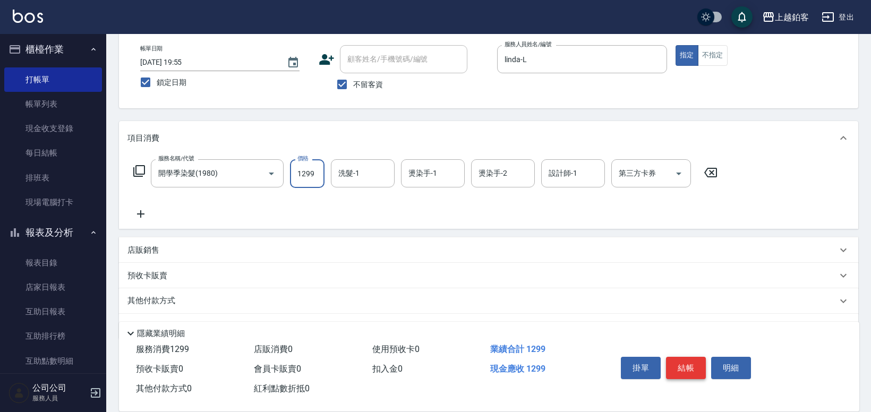
type input "1299"
type input "芯如-50"
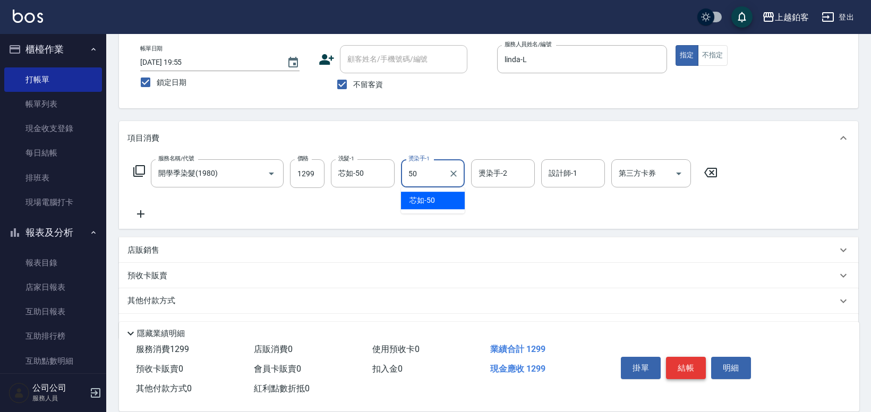
type input "芯如-50"
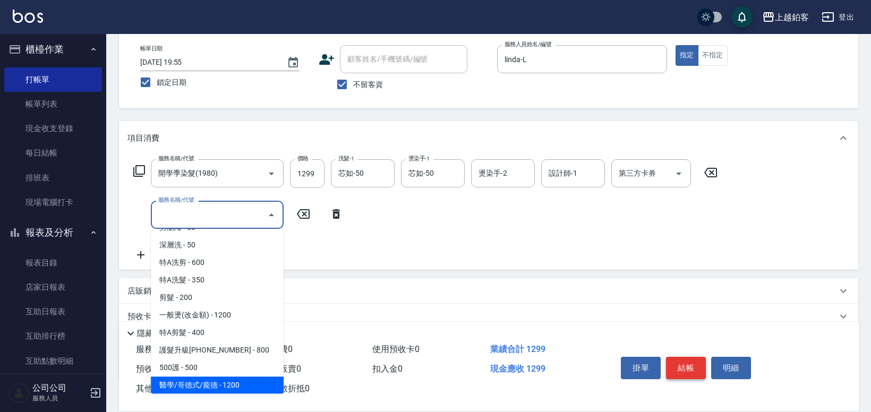
scroll to position [49, 0]
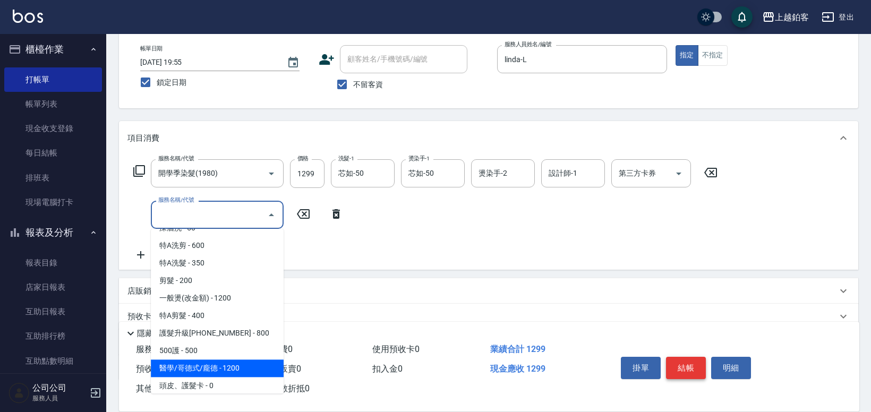
type input "醫學/哥德式/龐德(417)"
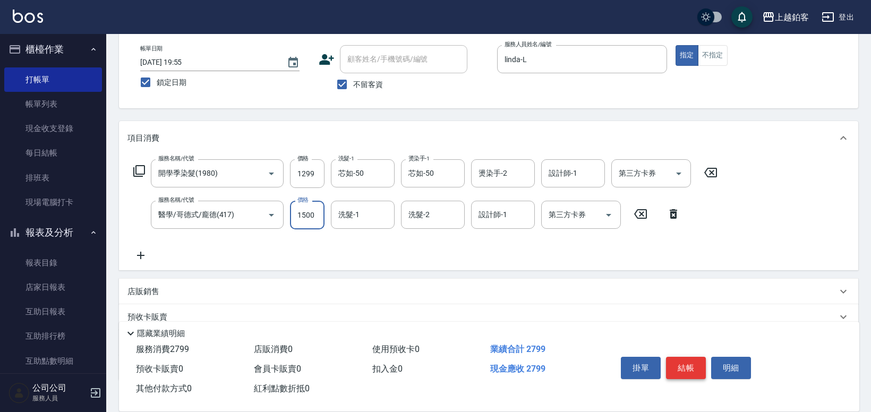
type input "1500"
type input "芯如-50"
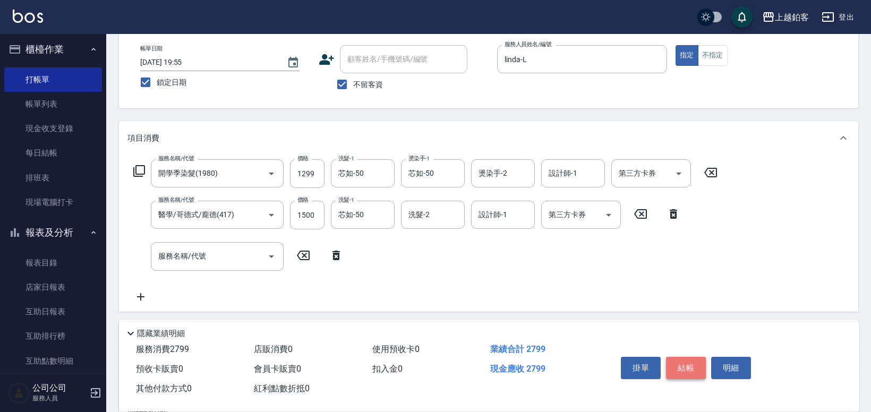
click at [681, 369] on button "結帳" at bounding box center [686, 368] width 40 height 22
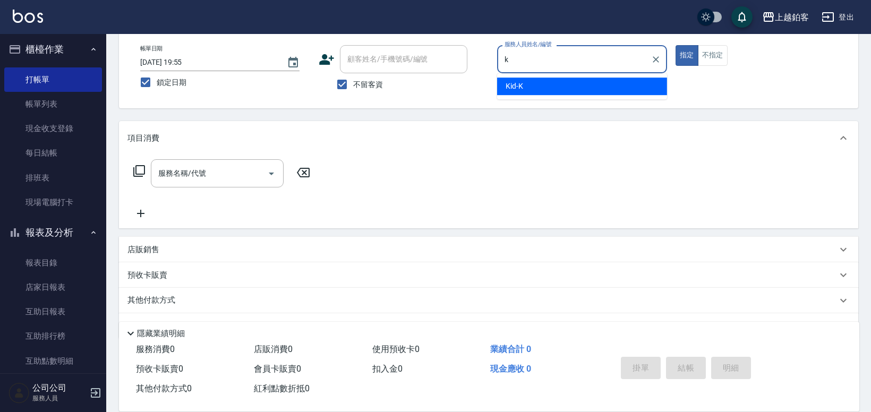
type input "Kid-K"
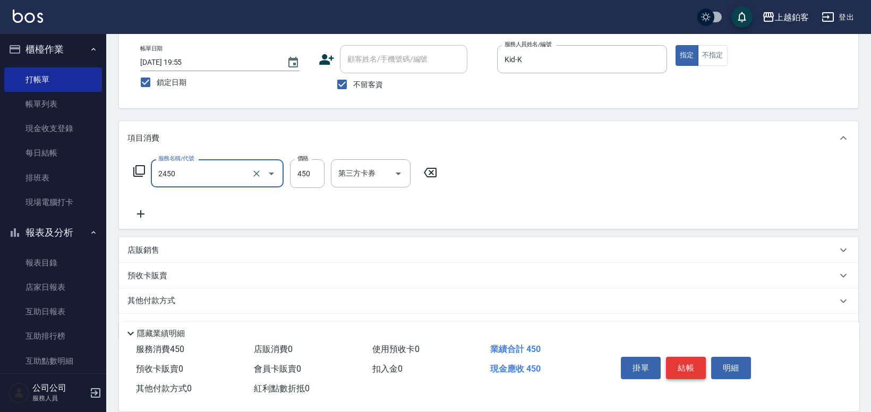
type input "C剪髮套餐(2450)"
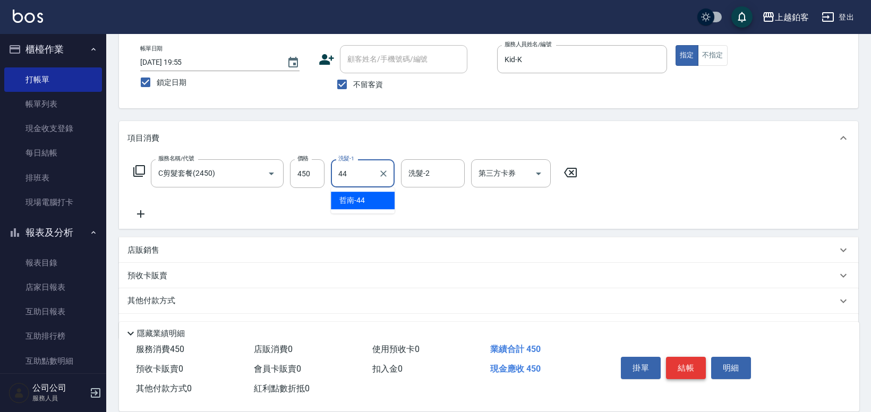
type input "哲南-44"
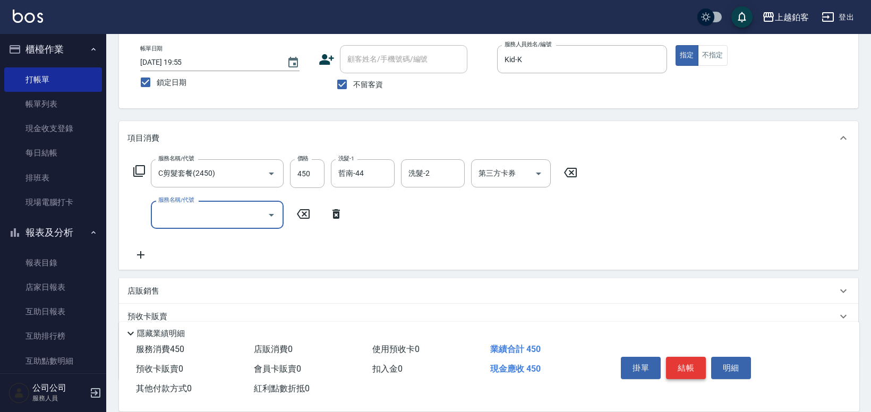
click at [681, 367] on button "結帳" at bounding box center [686, 368] width 40 height 22
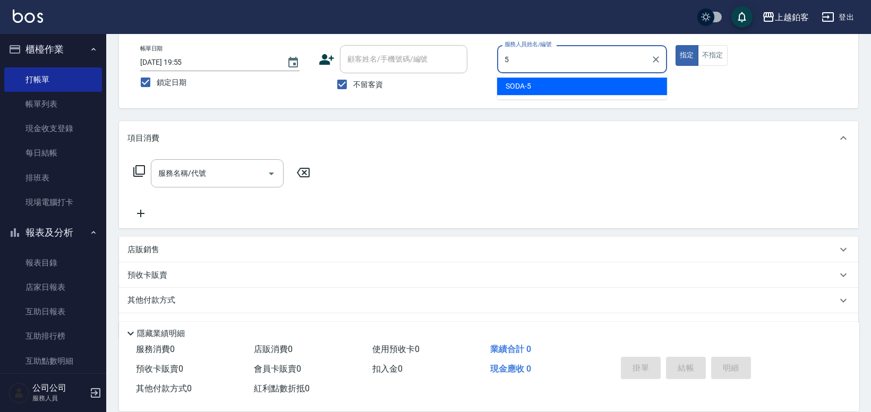
type input "SODA-5"
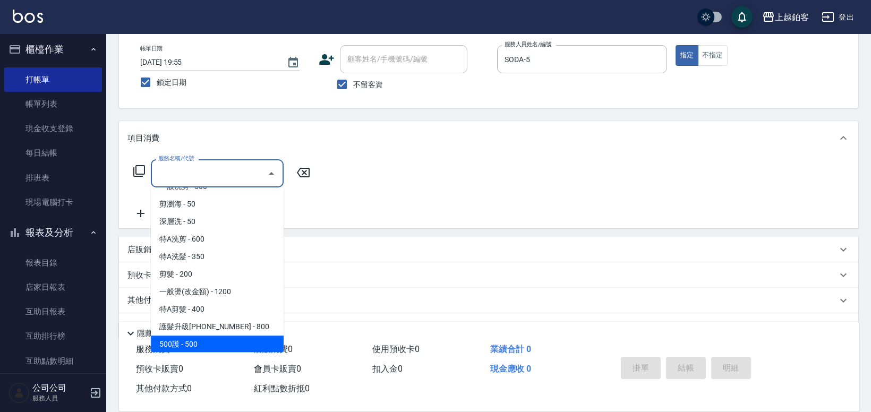
scroll to position [32, 0]
type input "醫學/哥德式/龐德(417)"
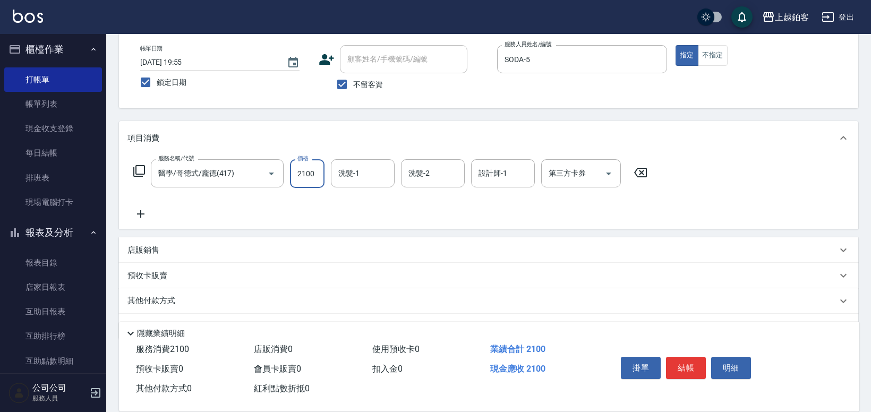
type input "2100"
type input "哲南-44"
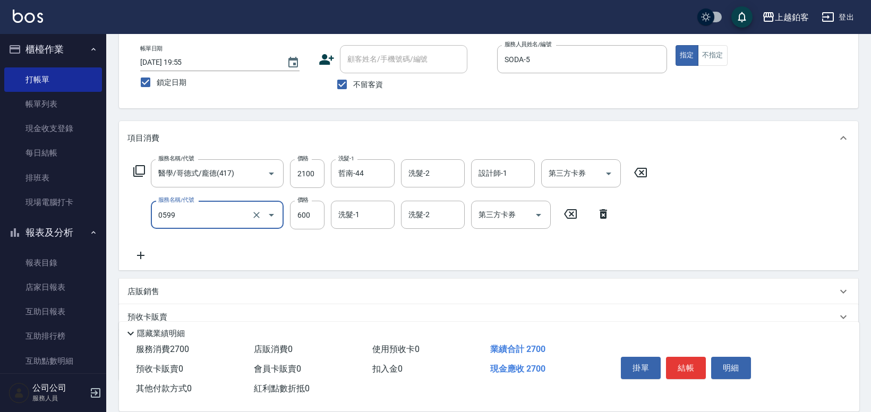
type input "精油-599(0599)"
type input "400"
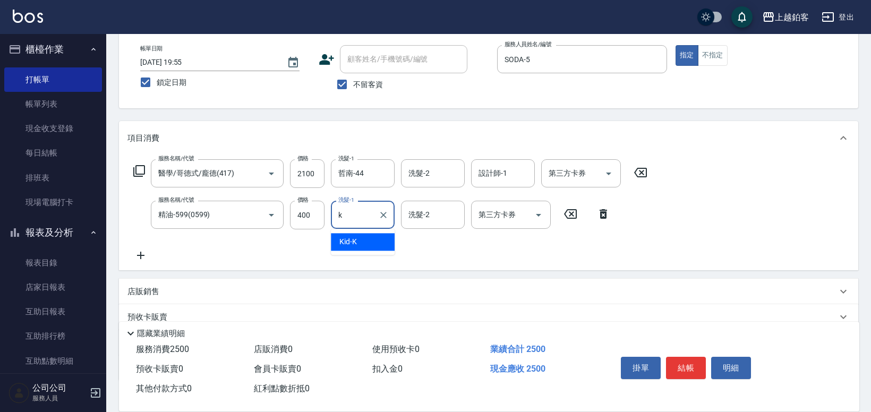
type input "Kid-K"
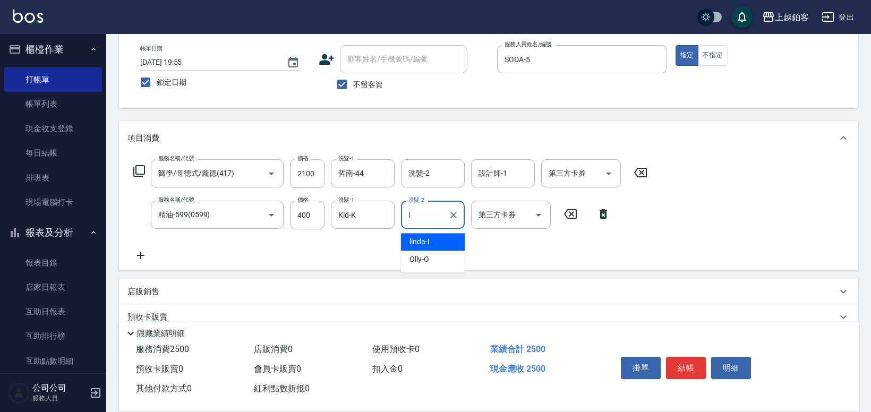
type input "linda-L"
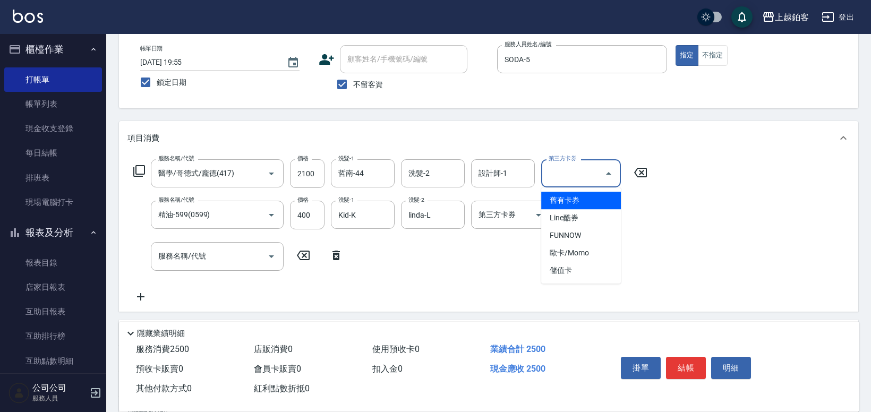
click at [581, 173] on input "第三方卡券" at bounding box center [573, 173] width 54 height 19
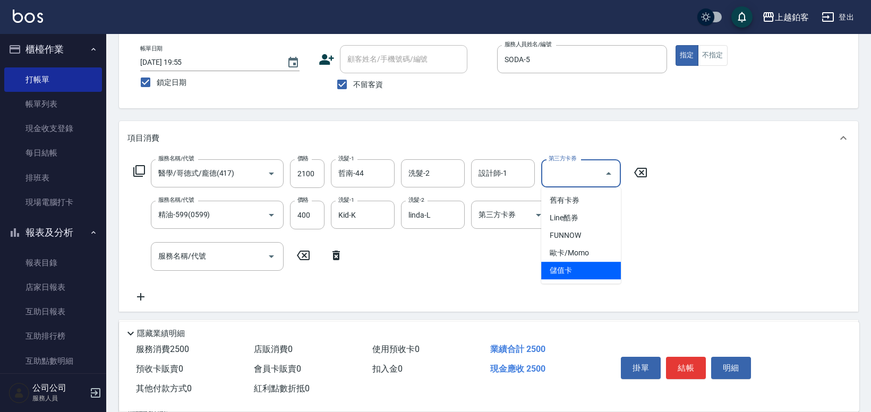
drag, startPoint x: 567, startPoint y: 264, endPoint x: 538, endPoint y: 248, distance: 33.5
click at [567, 264] on span "儲值卡" at bounding box center [581, 271] width 80 height 18
type input "儲值卡"
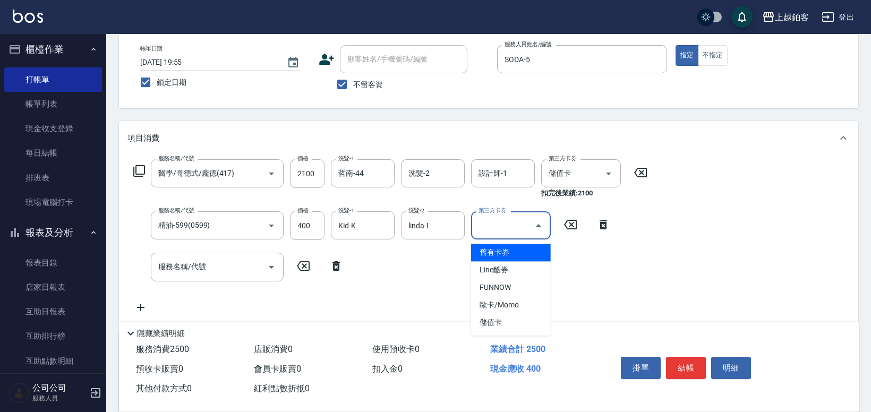
drag, startPoint x: 500, startPoint y: 222, endPoint x: 517, endPoint y: 242, distance: 26.1
click at [500, 222] on input "第三方卡券" at bounding box center [503, 225] width 54 height 19
click at [515, 318] on span "儲值卡" at bounding box center [511, 323] width 80 height 18
type input "儲值卡"
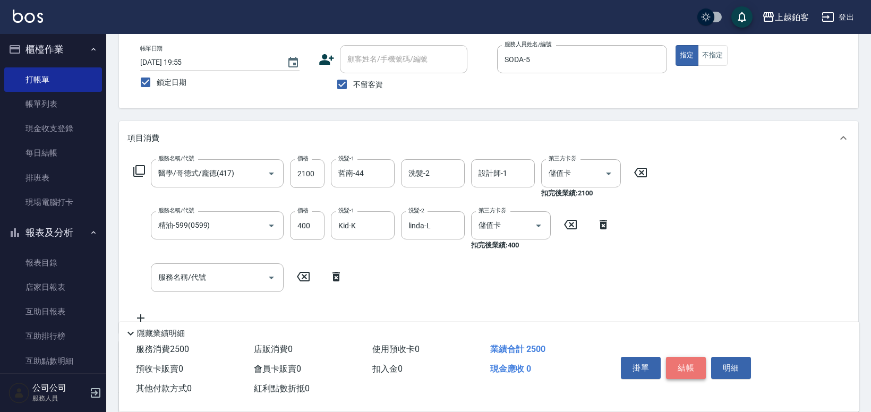
click at [694, 362] on button "結帳" at bounding box center [686, 368] width 40 height 22
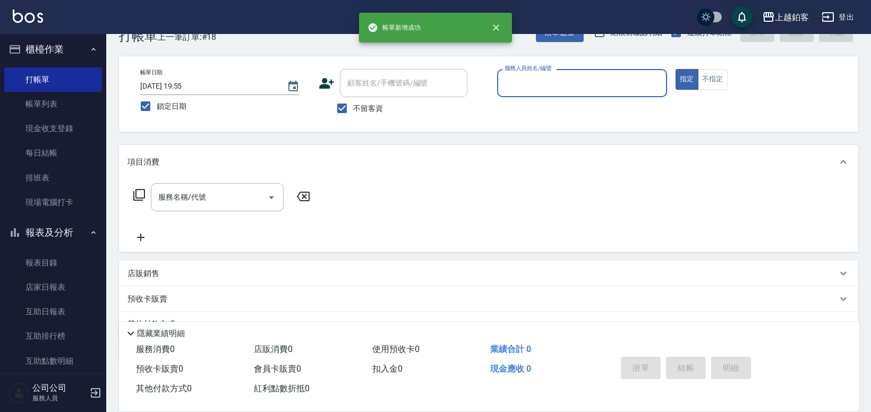
scroll to position [0, 0]
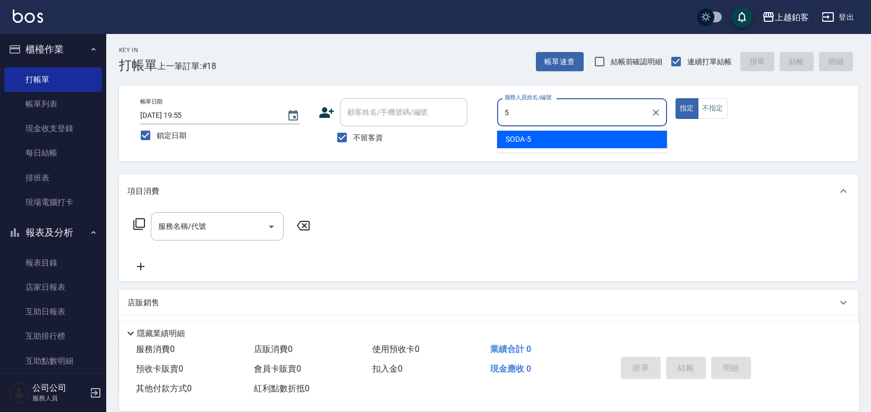
type input "SODA-5"
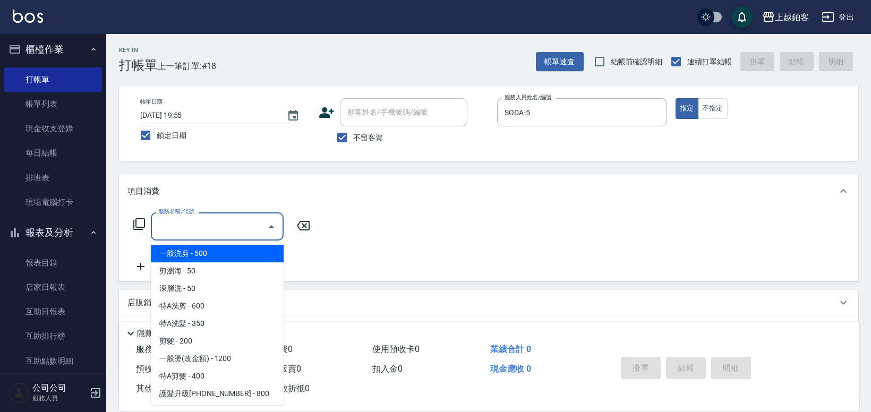
type input "一般洗剪(5)"
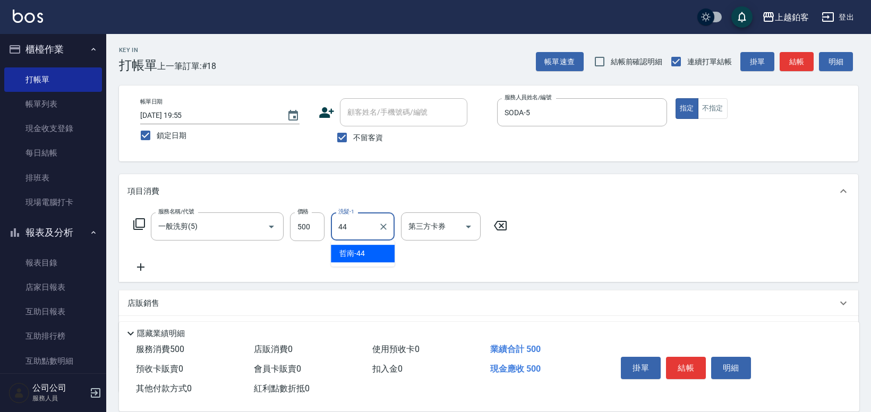
type input "哲南-44"
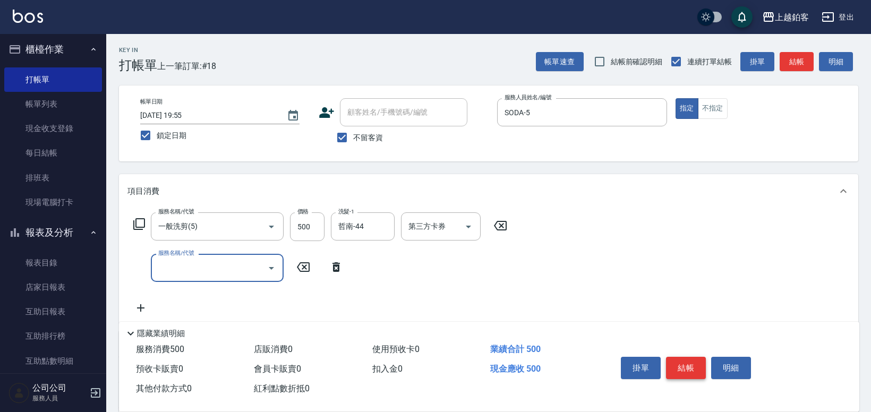
scroll to position [3, 0]
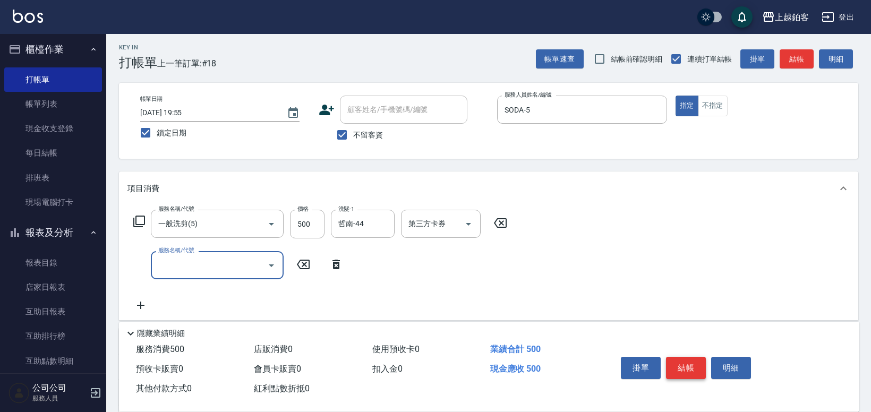
click at [679, 362] on button "結帳" at bounding box center [686, 368] width 40 height 22
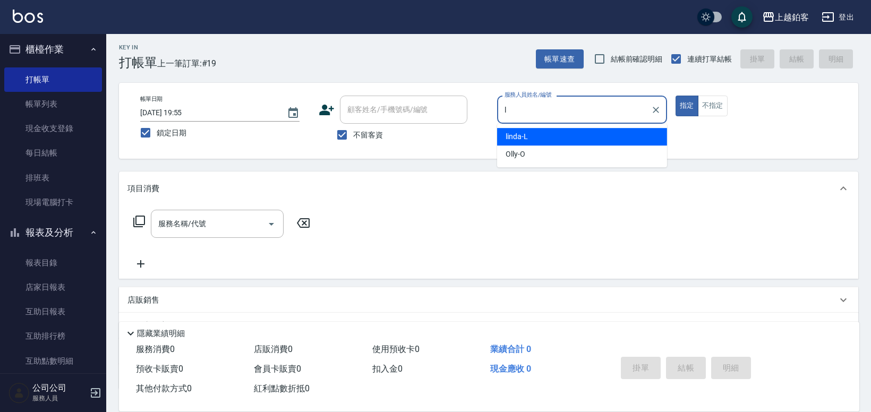
type input "linda-L"
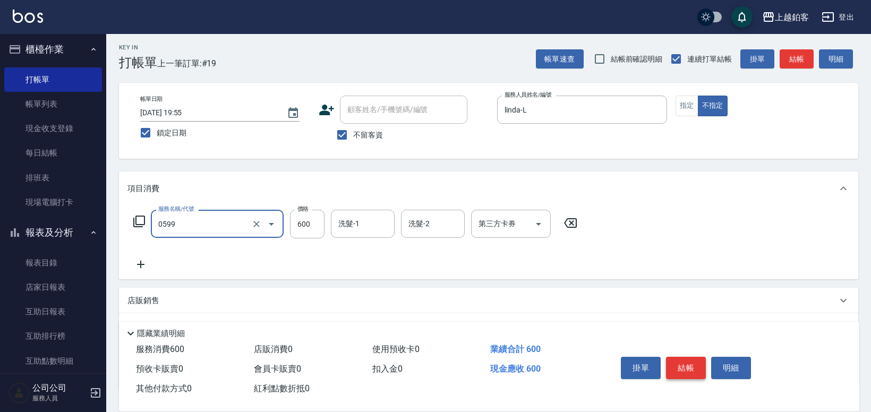
type input "精油-599(0599)"
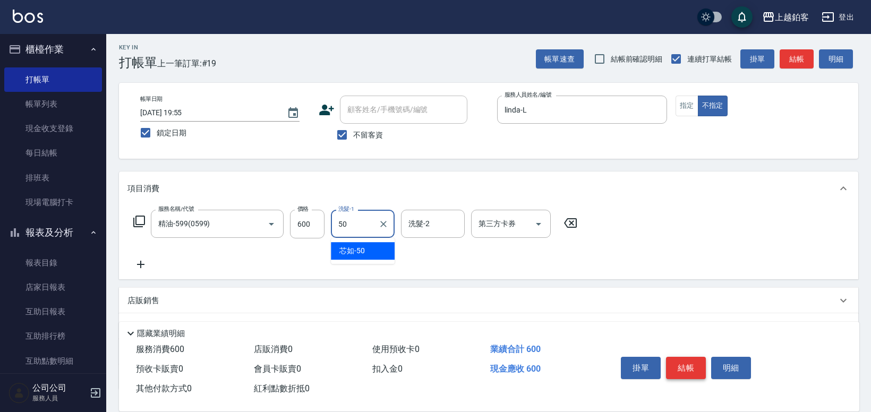
type input "芯如-50"
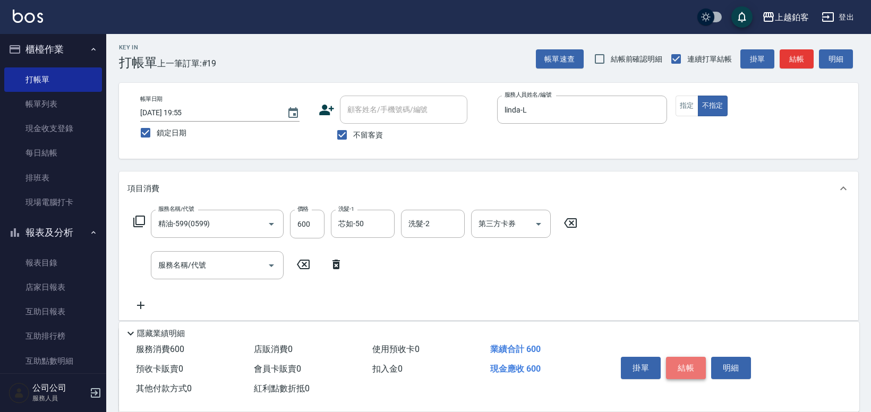
click at [678, 367] on button "結帳" at bounding box center [686, 368] width 40 height 22
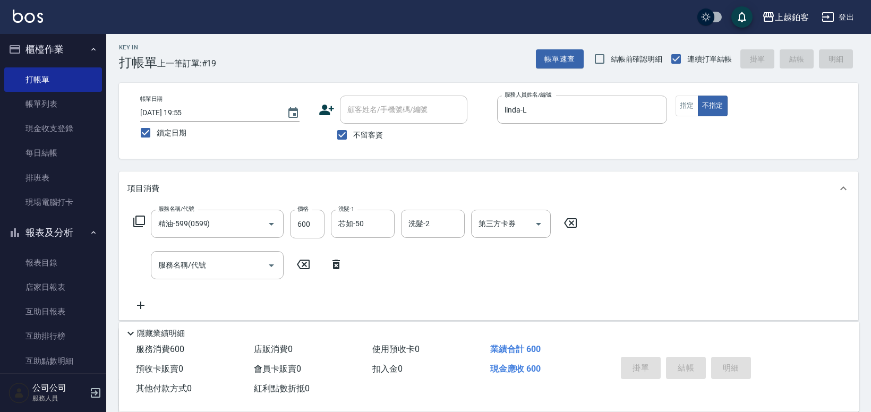
scroll to position [4, 0]
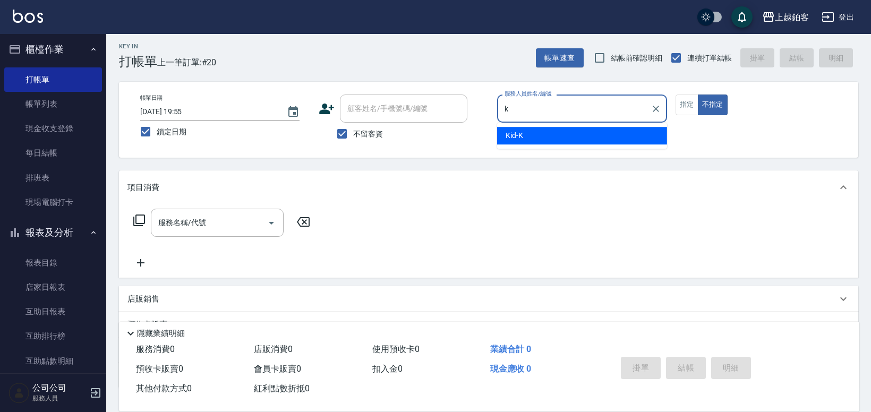
type input "Kid-K"
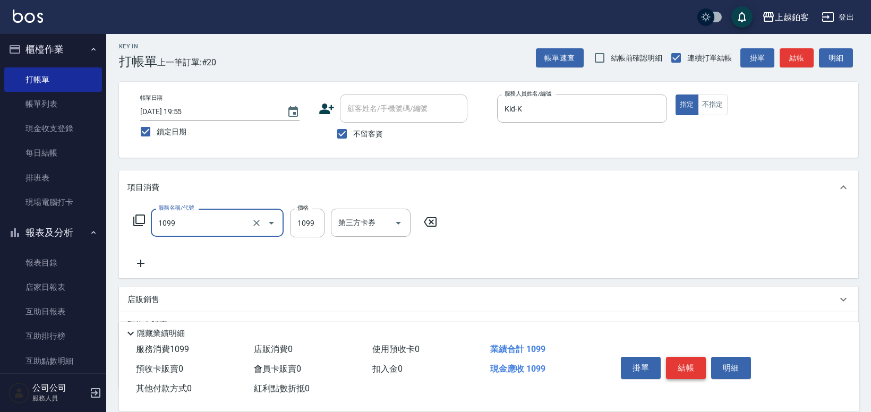
type input "精油洗剪餐(1099)"
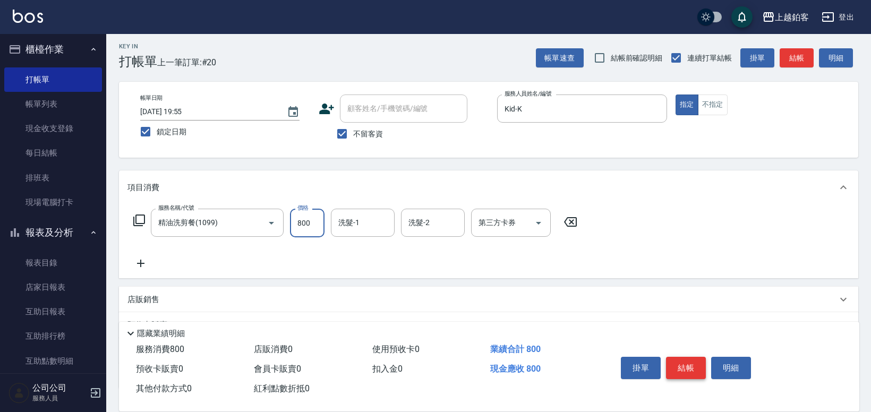
type input "800"
type input "芯如-50"
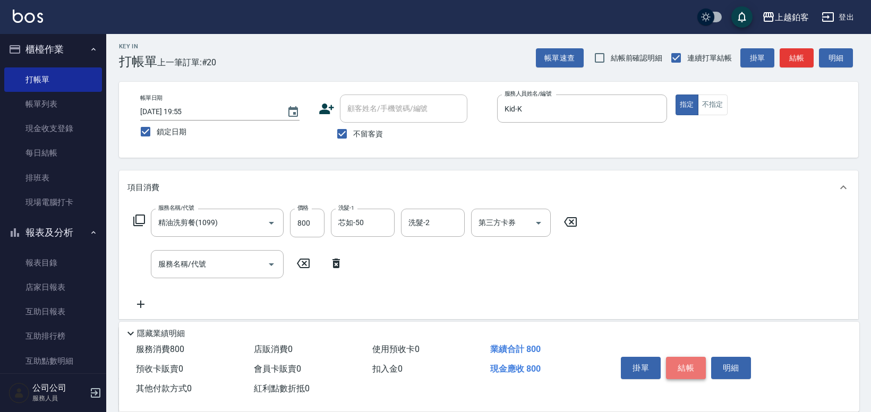
click at [679, 367] on button "結帳" at bounding box center [686, 368] width 40 height 22
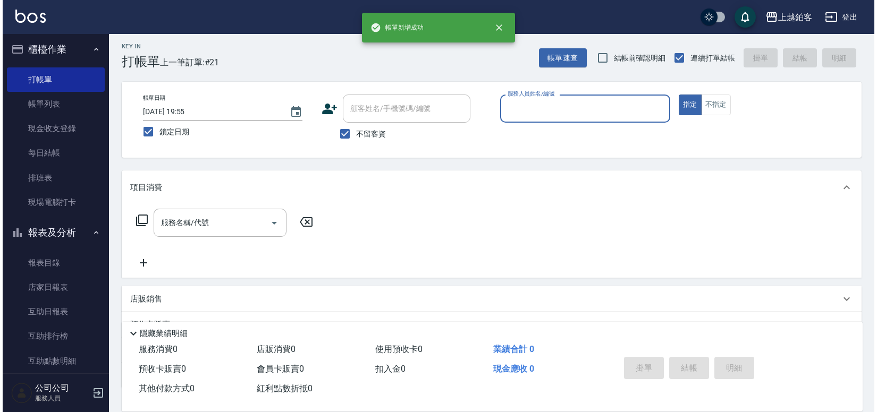
scroll to position [0, 0]
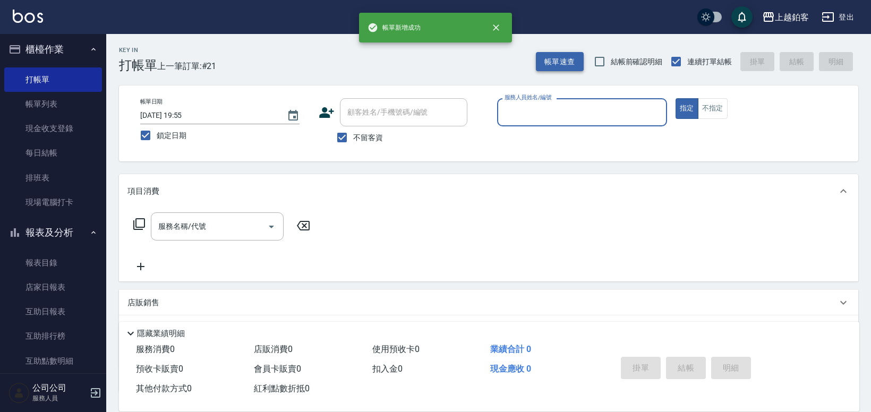
click at [543, 65] on button "帳單速查" at bounding box center [560, 62] width 48 height 20
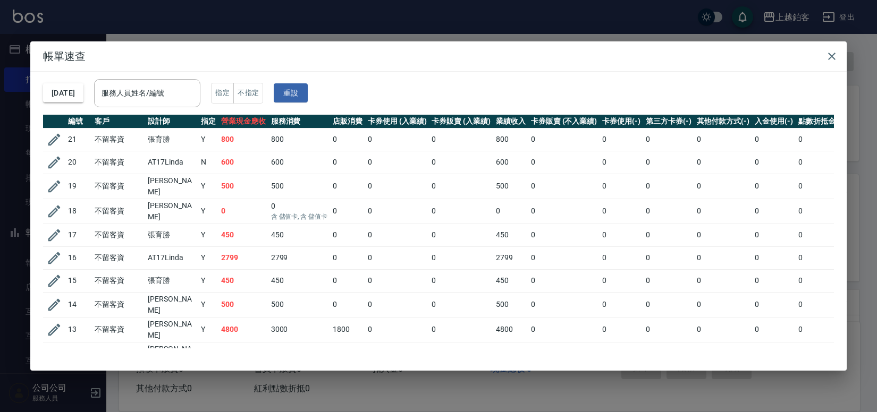
click at [403, 31] on div "帳單速查 [DATE] 服務人員姓名/編號 服務人員姓名/編號 指定 不指定 重設 編號 客戶 設計師 指定 營業現金應收 服務消費 店販消費 卡券使用 (入…" at bounding box center [438, 206] width 877 height 412
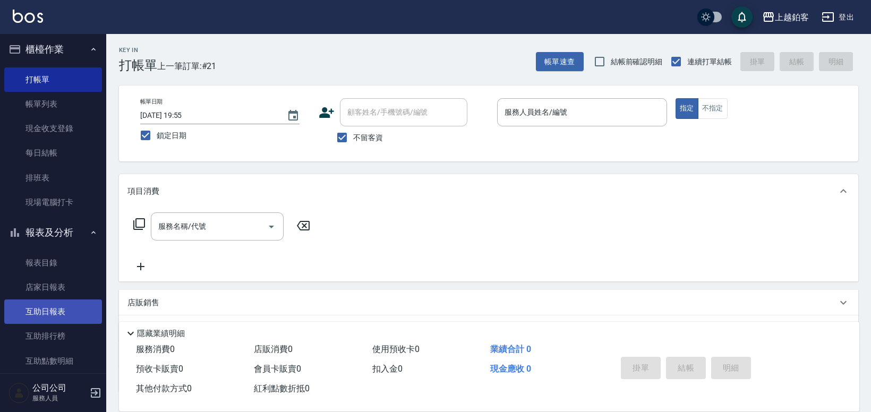
click at [67, 318] on link "互助日報表" at bounding box center [53, 312] width 98 height 24
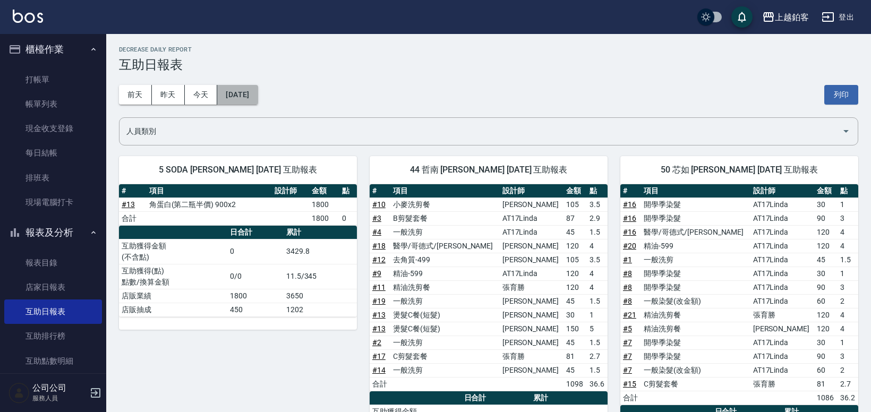
click at [255, 101] on button "[DATE]" at bounding box center [237, 95] width 40 height 20
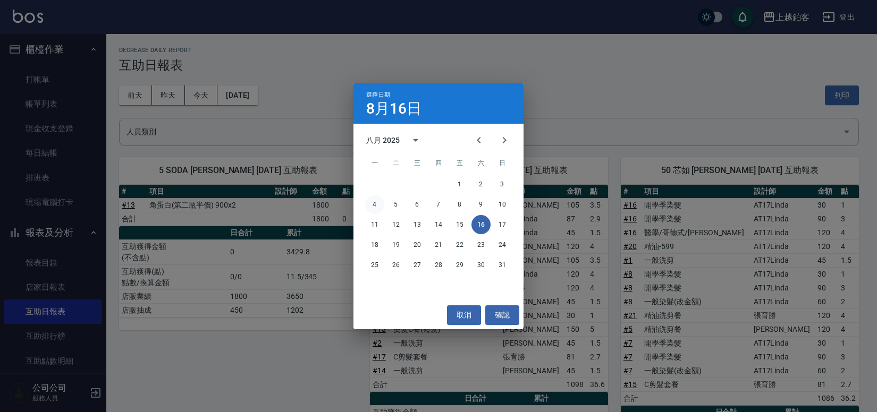
click at [372, 203] on button "4" at bounding box center [374, 204] width 19 height 19
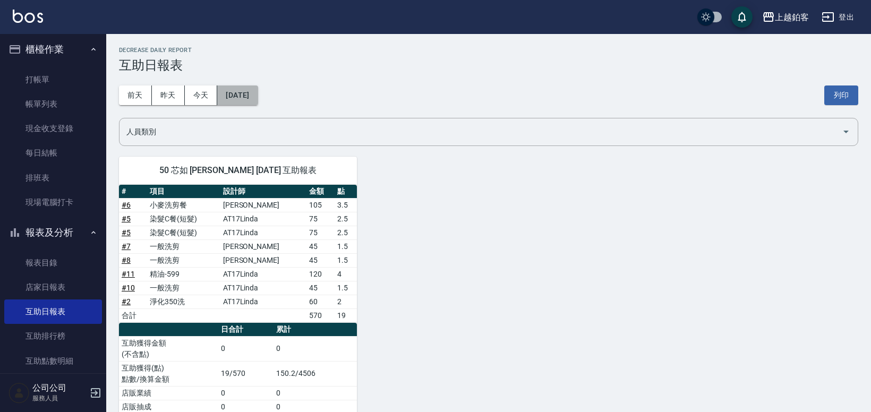
click at [242, 93] on button "[DATE]" at bounding box center [237, 96] width 40 height 20
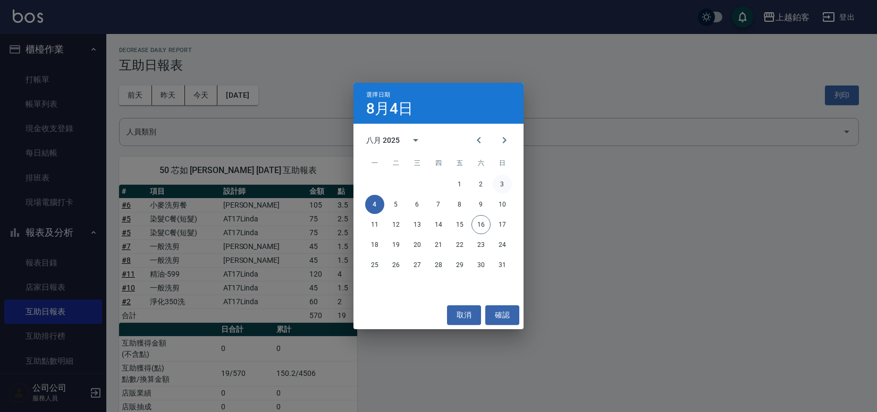
click at [497, 183] on button "3" at bounding box center [501, 184] width 19 height 19
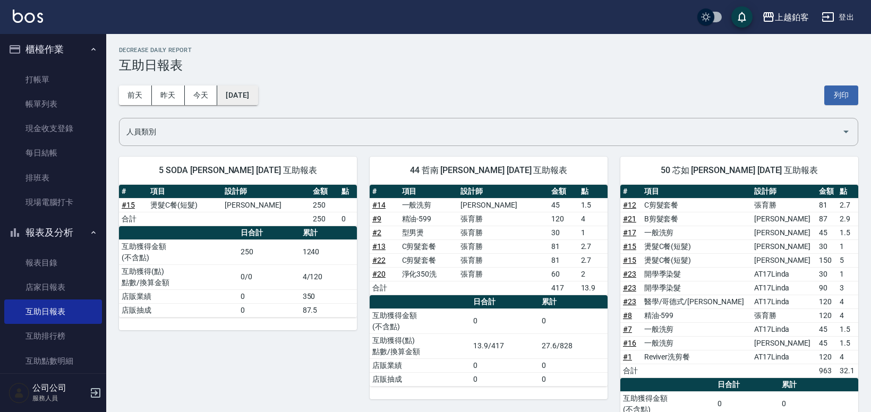
click at [258, 96] on button "[DATE]" at bounding box center [237, 96] width 40 height 20
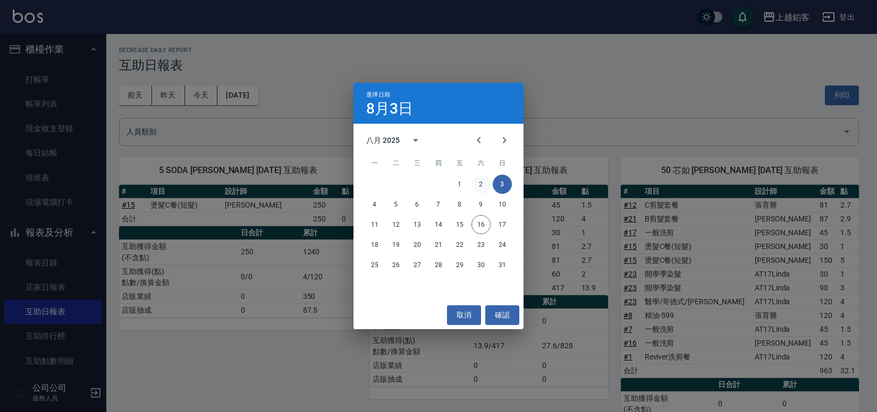
click at [485, 184] on button "2" at bounding box center [480, 184] width 19 height 19
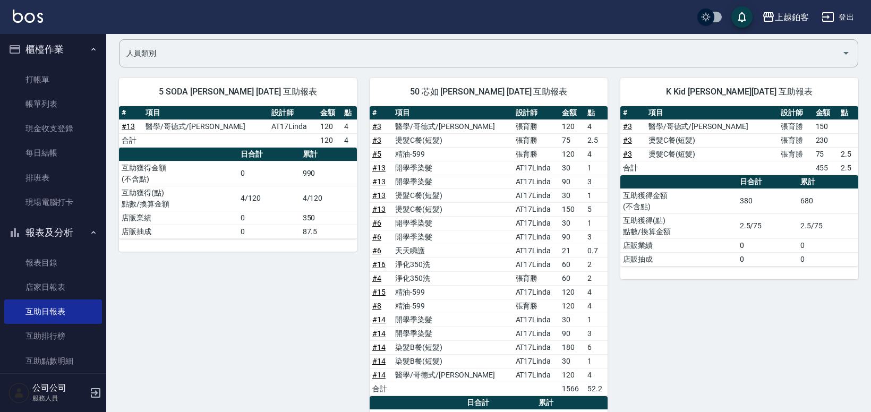
scroll to position [74, 0]
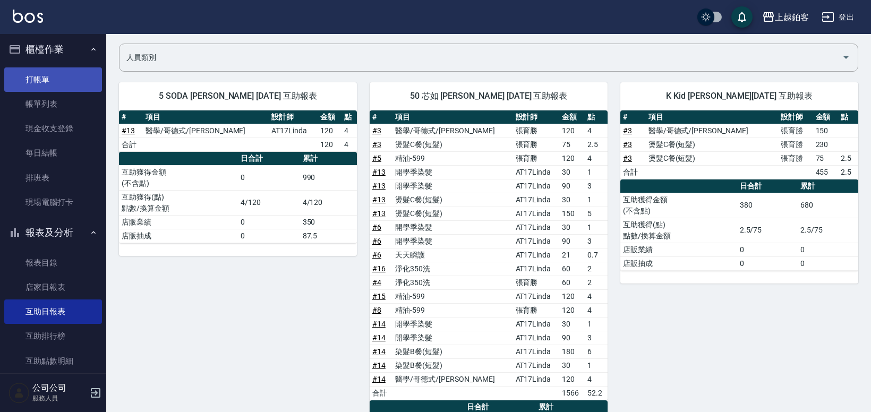
click at [60, 73] on link "打帳單" at bounding box center [53, 79] width 98 height 24
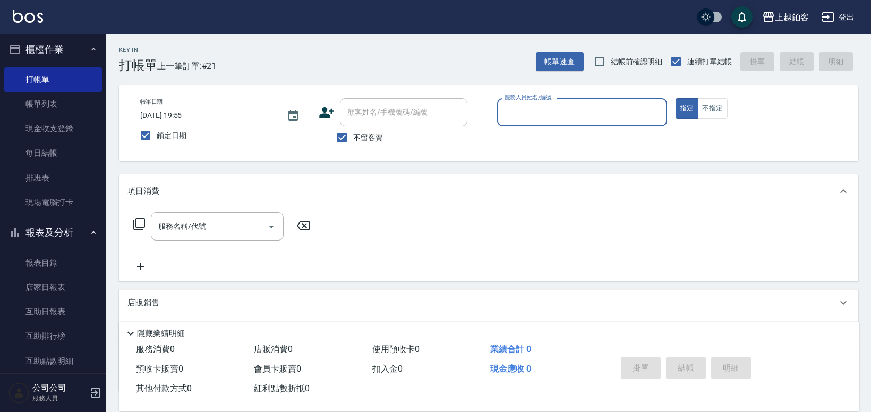
drag, startPoint x: 71, startPoint y: 230, endPoint x: 72, endPoint y: 222, distance: 8.0
click at [71, 230] on button "報表及分析" at bounding box center [53, 233] width 98 height 28
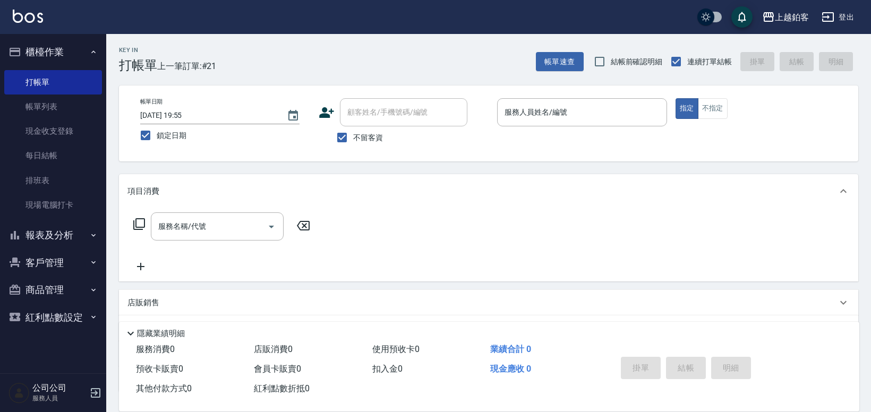
click at [76, 50] on button "櫃檯作業" at bounding box center [53, 52] width 98 height 28
